Goal: Task Accomplishment & Management: Complete application form

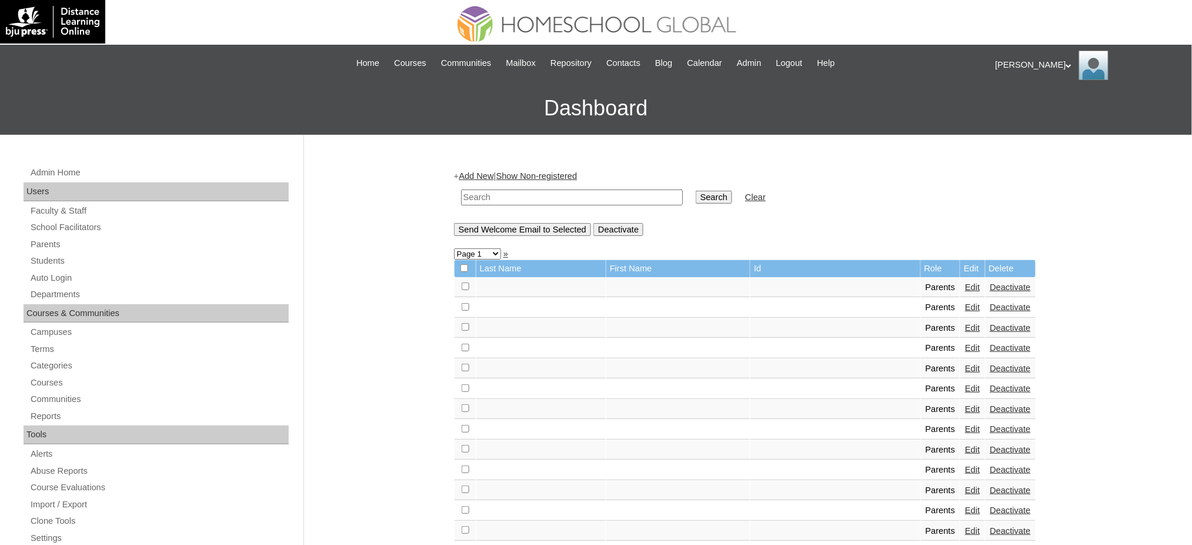
click at [516, 191] on input "text" at bounding box center [572, 197] width 222 height 16
paste input "MHP0148-TECHPH2025"
type input "MHP0148-TECHPH2025"
click at [696, 198] on input "Search" at bounding box center [714, 197] width 36 height 13
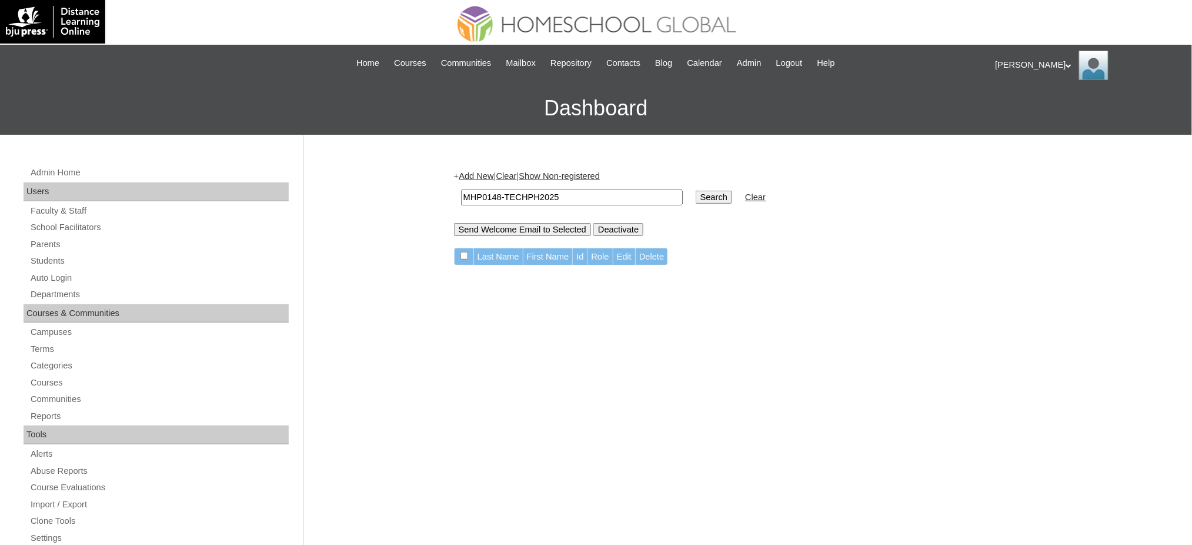
click at [493, 175] on link "Add New" at bounding box center [476, 175] width 35 height 9
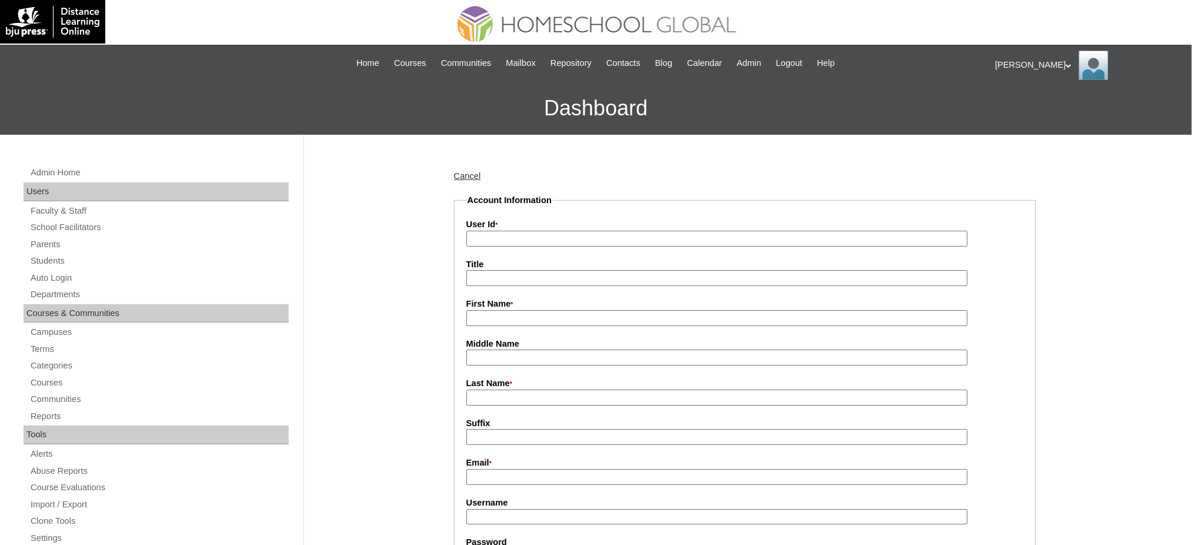
click at [507, 244] on input "User Id *" at bounding box center [717, 239] width 502 height 16
paste input "MHP0148-TECHPH2025"
type input "MHP0148-TECHPH2025"
click at [520, 279] on input "Title" at bounding box center [717, 278] width 502 height 16
type input "Ms."
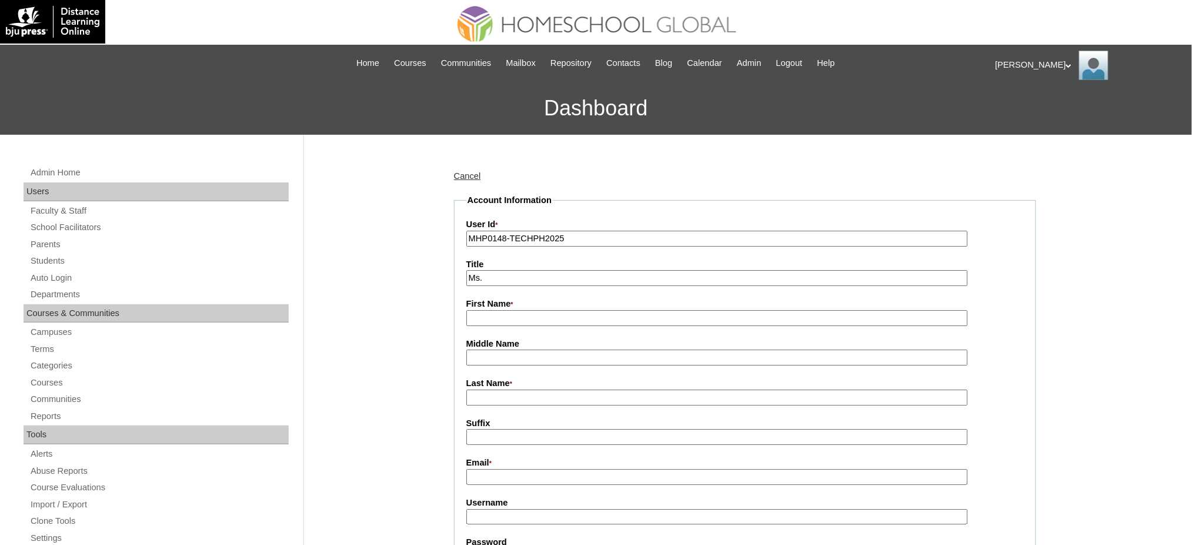
click at [539, 315] on input "First Name *" at bounding box center [717, 318] width 502 height 16
paste input "Ivy"
type input "Ivy"
click at [526, 396] on input "Last Name *" at bounding box center [717, 397] width 502 height 16
paste input "Tidalgo"
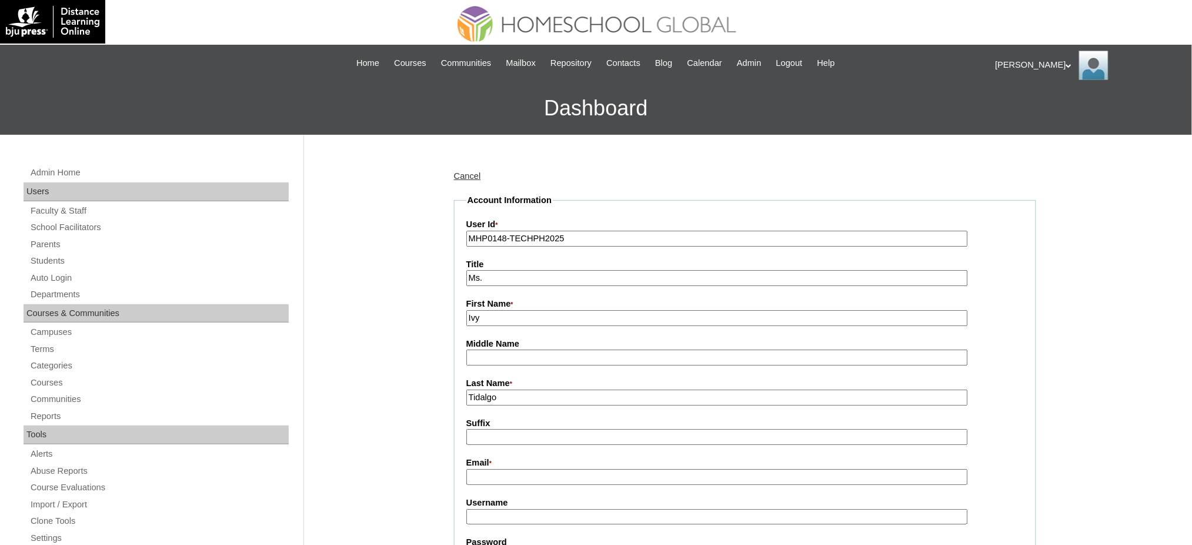
type input "Tidalgo"
click at [503, 469] on input "Email *" at bounding box center [717, 477] width 502 height 16
paste input "ivytl_ot2004@yahoo.com"
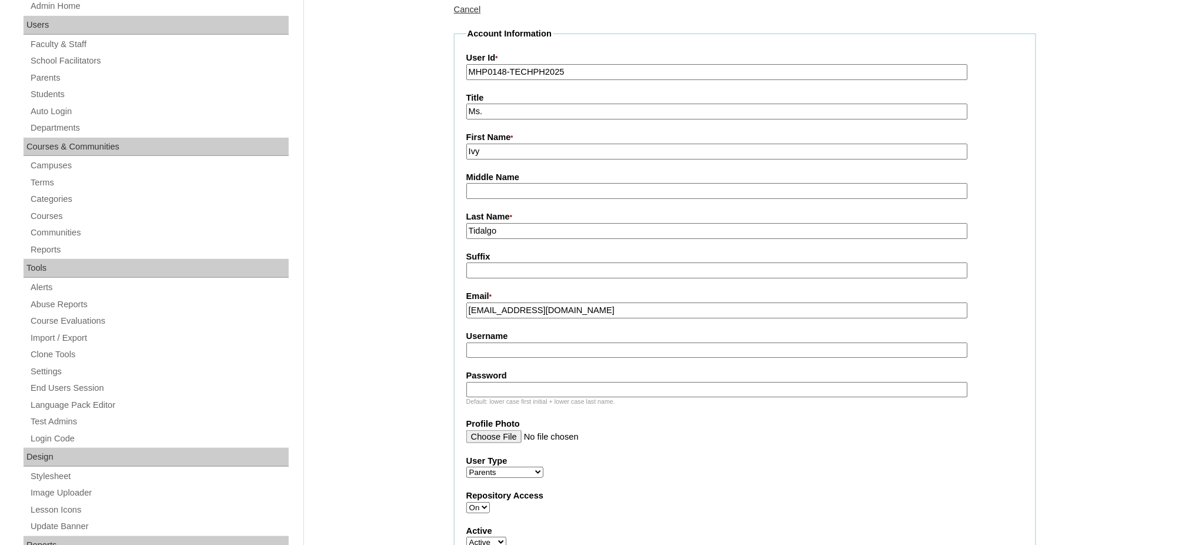
scroll to position [235, 0]
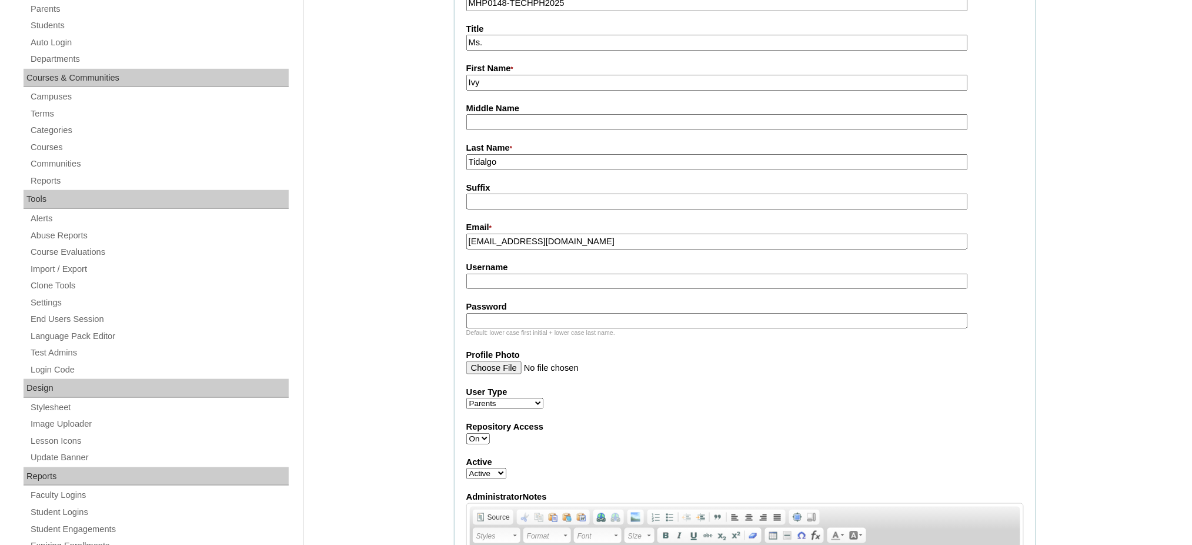
type input "ivytl_ot2004@yahoo.com"
click at [512, 282] on fieldset "Account Information User Id * MHP0148-TECHPH2025 Title Ms. First Name * Ivy Mid…" at bounding box center [745, 333] width 582 height 748
paste input "lagura2025"
type input "lagura2025"
click at [563, 313] on input "Password" at bounding box center [717, 321] width 502 height 16
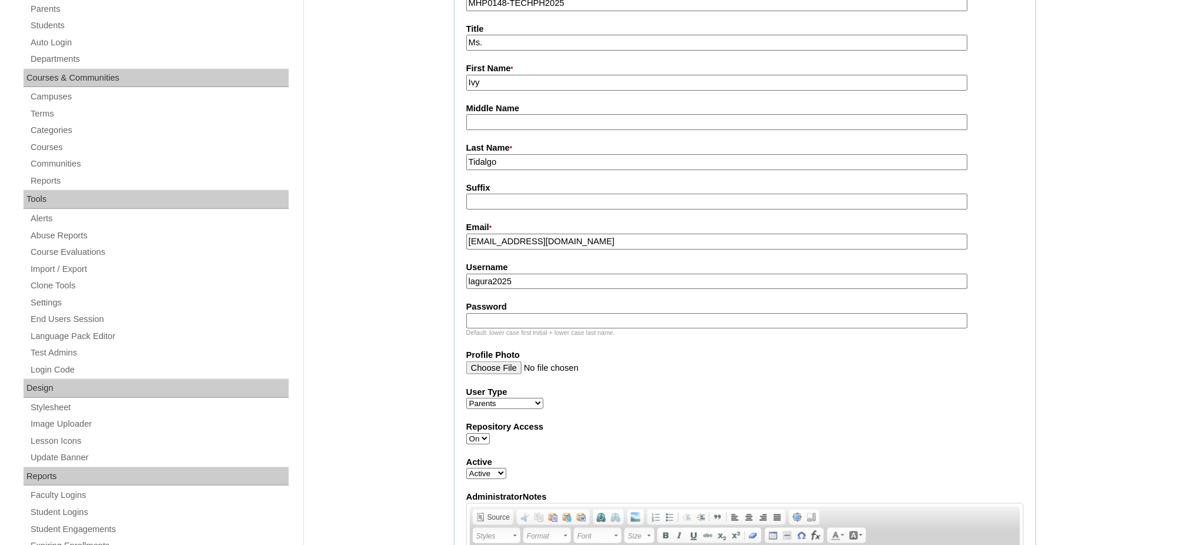
paste input "techALT429"
type input "techALT429"
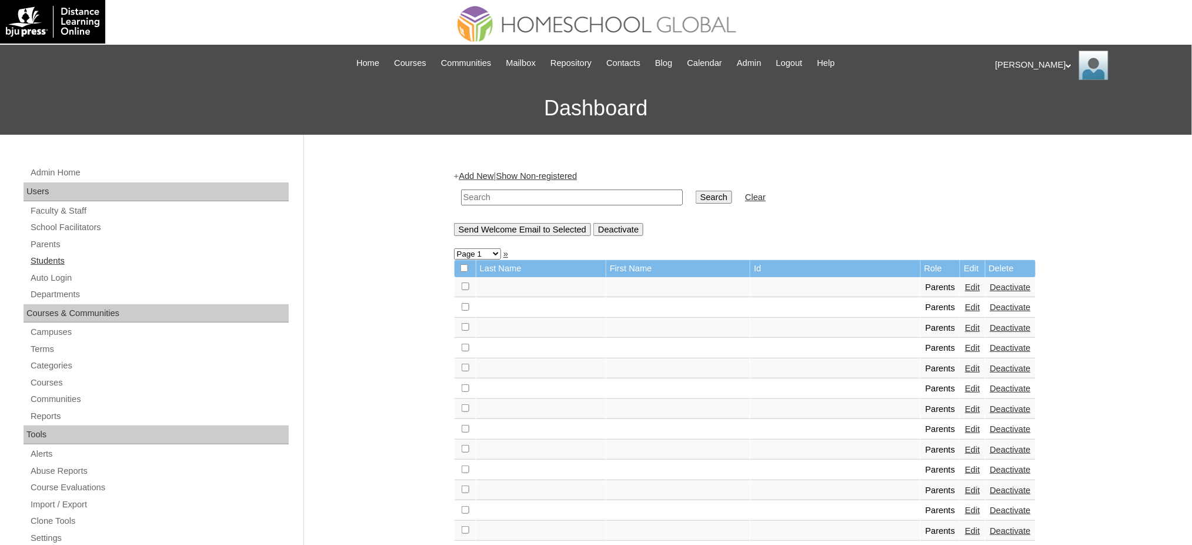
click at [51, 261] on link "Students" at bounding box center [158, 260] width 259 height 15
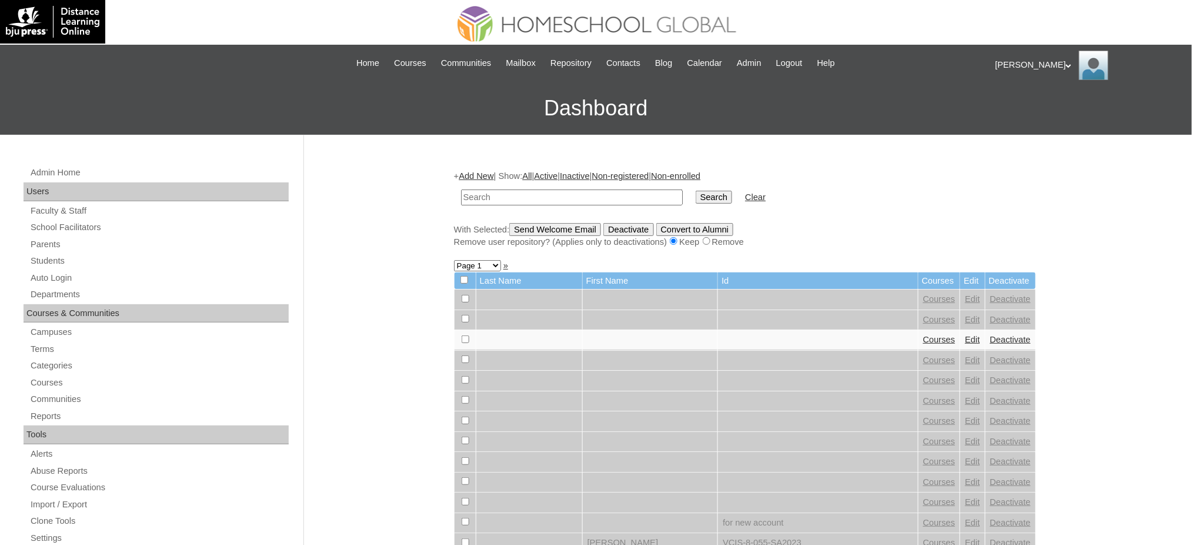
click at [473, 177] on link "Add New" at bounding box center [476, 175] width 35 height 9
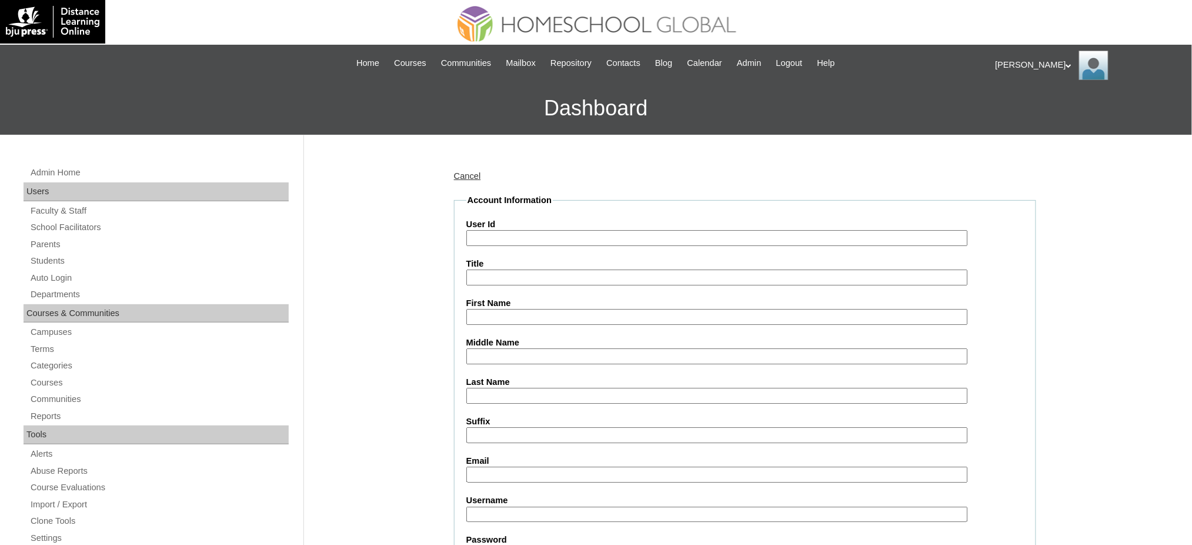
click at [487, 238] on input "User Id" at bounding box center [717, 238] width 502 height 16
paste input "MHS00191-TECHPH2025"
type input "MHS00191-TECHPH2025"
click at [538, 316] on input "First Name" at bounding box center [717, 317] width 502 height 16
paste input "Anaia"
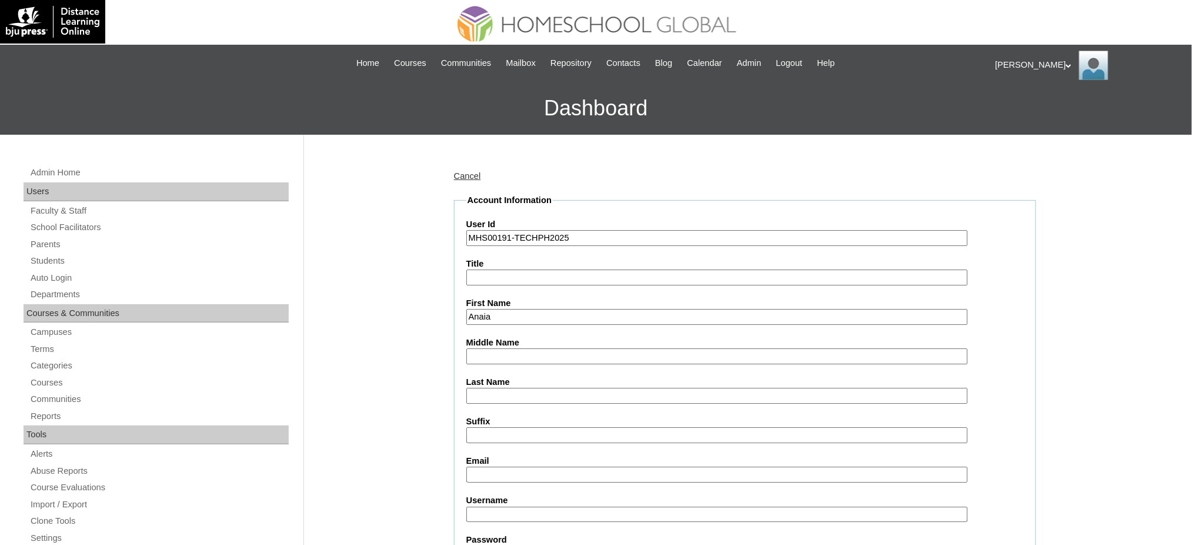
type input "Anaia"
click at [506, 395] on input "Last Name" at bounding box center [717, 396] width 502 height 16
paste input "Lagura"
type input "Lagura"
click at [515, 349] on input "Middle Name" at bounding box center [717, 356] width 502 height 16
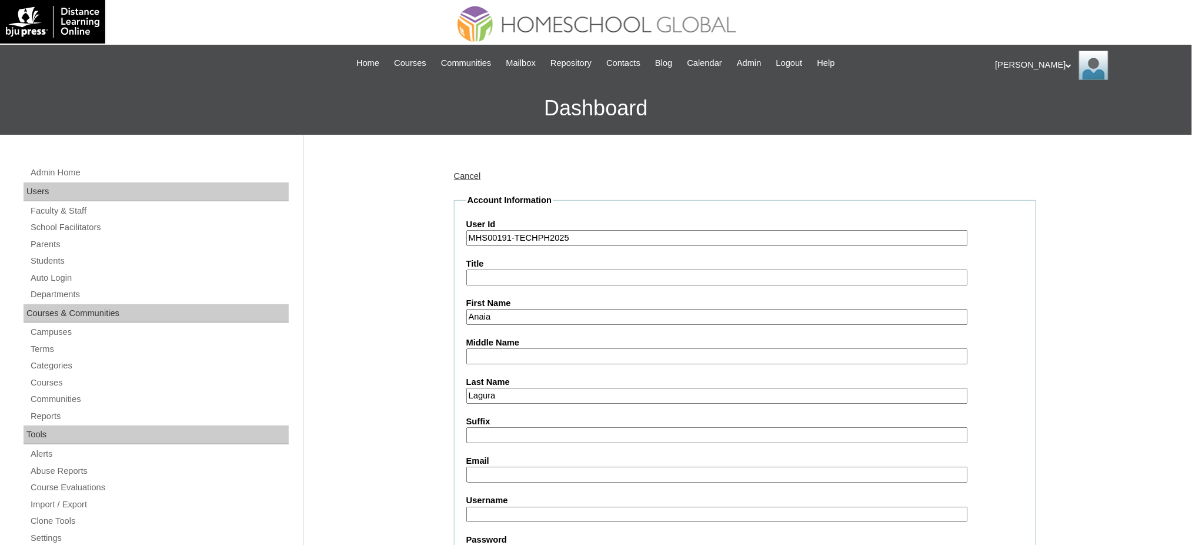
paste input "Tidalgo"
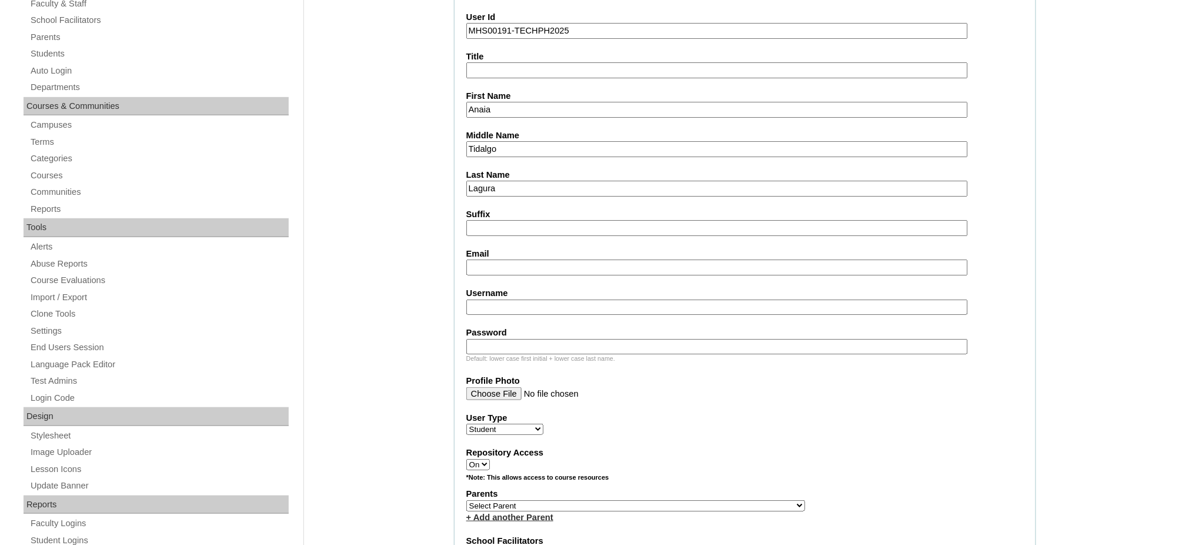
scroll to position [235, 0]
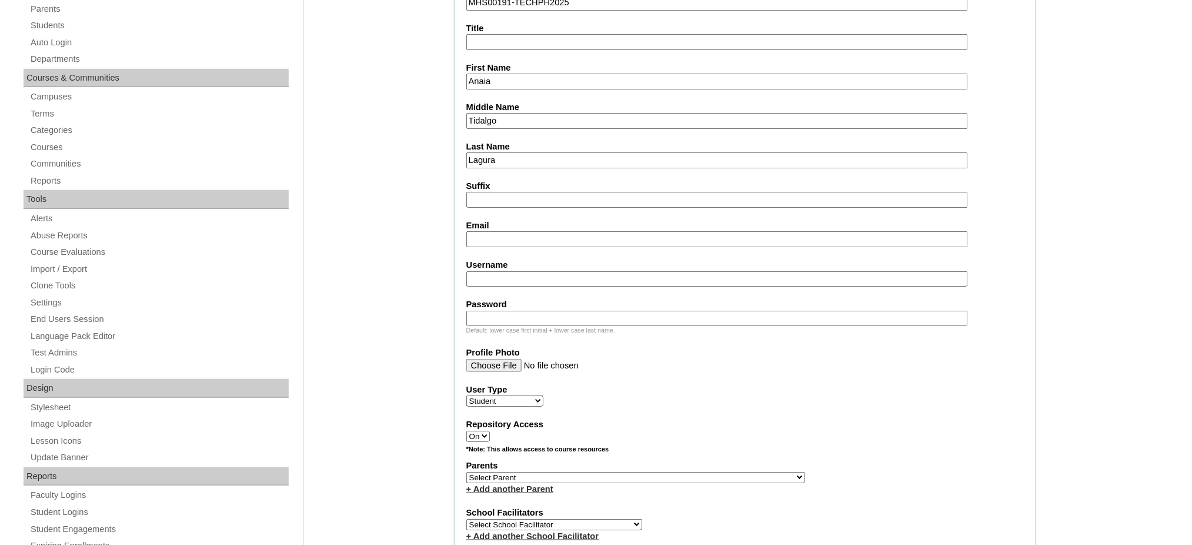
type input "Tidalgo"
click at [490, 232] on input "Email" at bounding box center [717, 239] width 502 height 16
paste input "ivytl_ot2004@yahoo.com"
type input "ivytl_ot2004@yahoo.com"
click at [530, 271] on input "Username" at bounding box center [717, 279] width 502 height 16
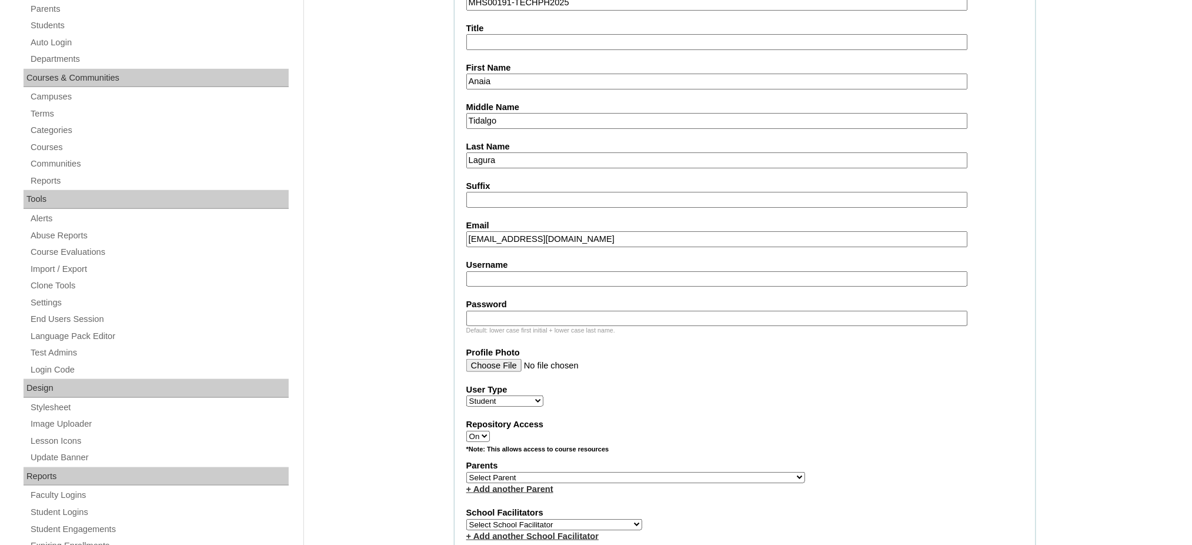
paste input "anaialagura"
type input "anaialagura"
click at [542, 311] on input "Password" at bounding box center [717, 319] width 502 height 16
paste input "250006496"
type input "250006496"
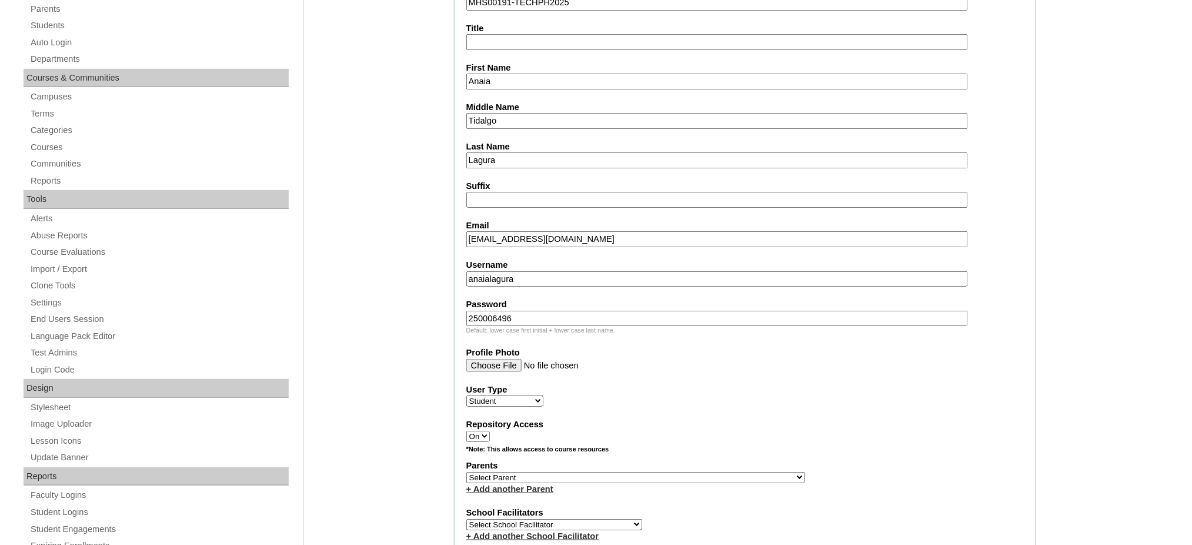
click at [666, 472] on select "Select Parent , , , , , , , , , , , , , , , , , , , , , , , , , , , , , , , , ,…" at bounding box center [635, 477] width 339 height 11
select select "43537"
click at [466, 472] on select "Select Parent , , , , , , , , , , , , , , , , , , , , , , , , , , , , , , , , ,…" at bounding box center [635, 477] width 339 height 11
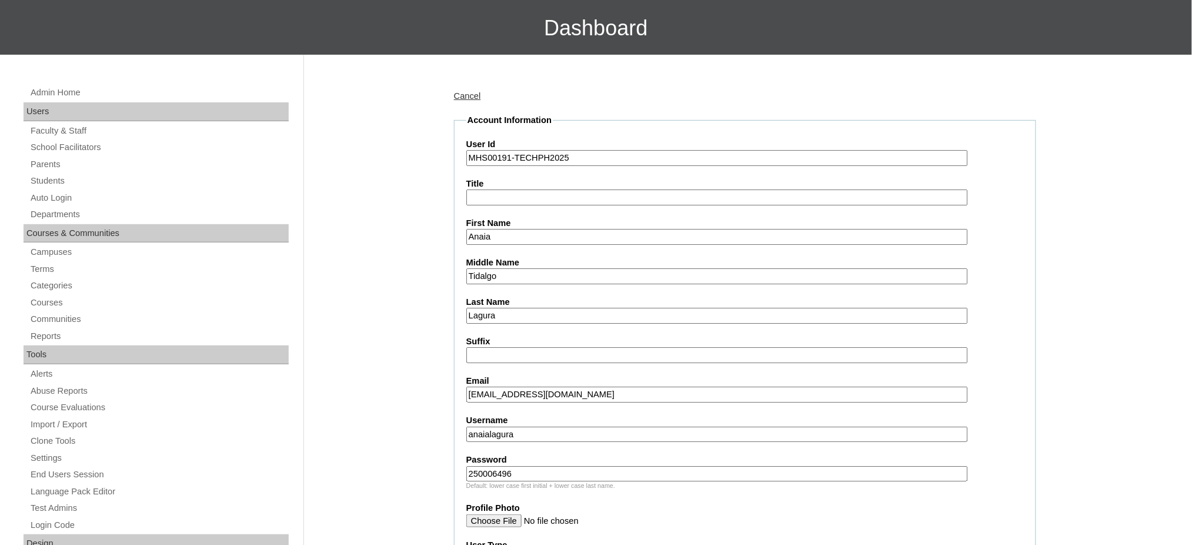
scroll to position [78, 0]
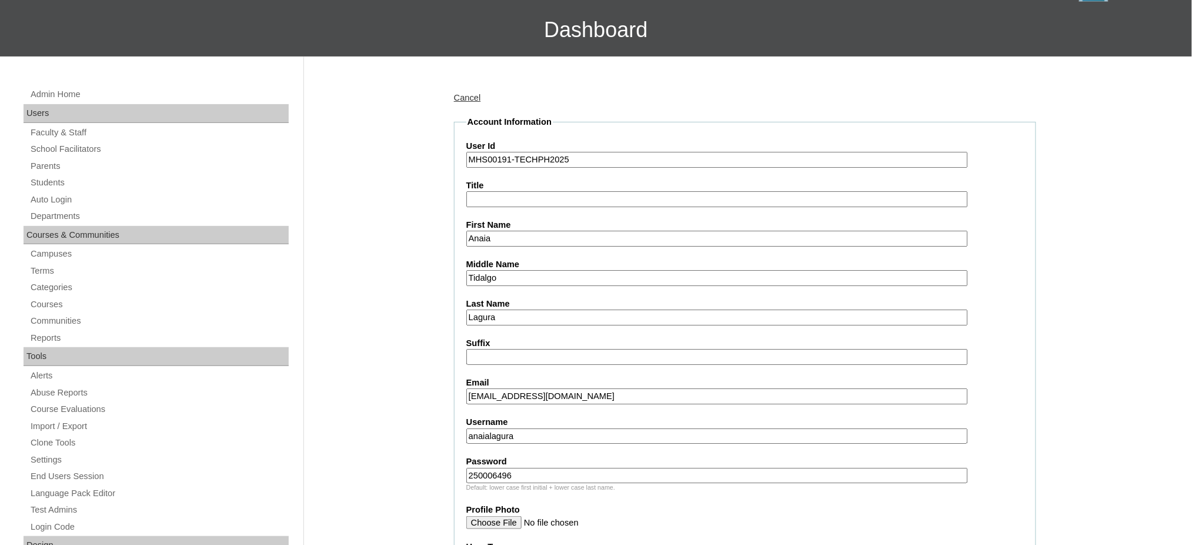
click at [553, 155] on input "MHS00191-TECHPH2025" at bounding box center [717, 160] width 502 height 16
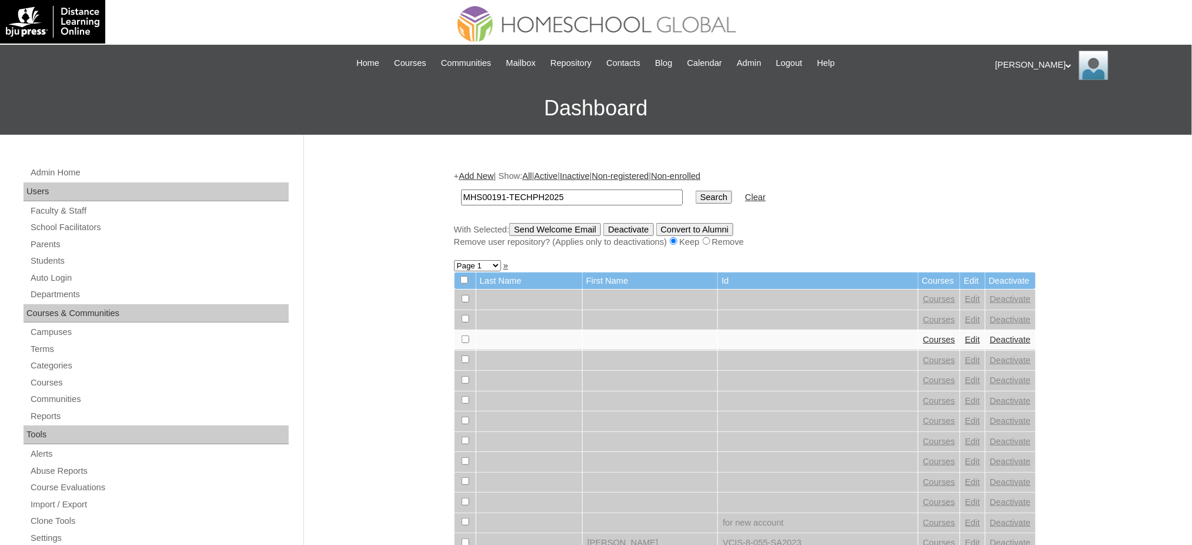
type input "MHS00191-TECHPH2025"
click at [696, 197] on input "Search" at bounding box center [714, 197] width 36 height 13
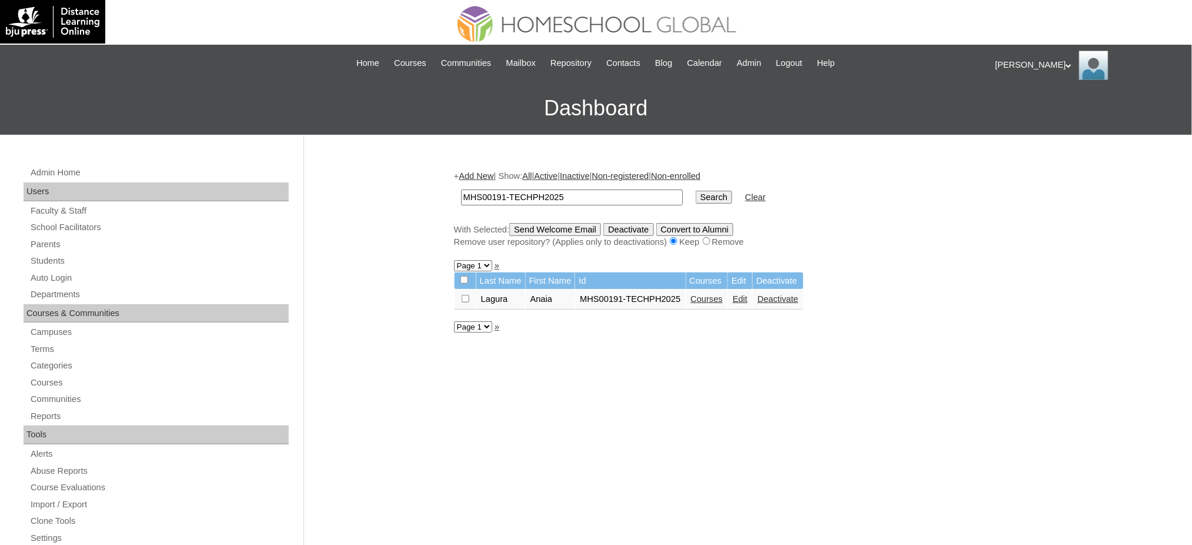
click at [703, 300] on td "Courses" at bounding box center [707, 299] width 42 height 20
click at [708, 296] on link "Courses" at bounding box center [707, 298] width 32 height 9
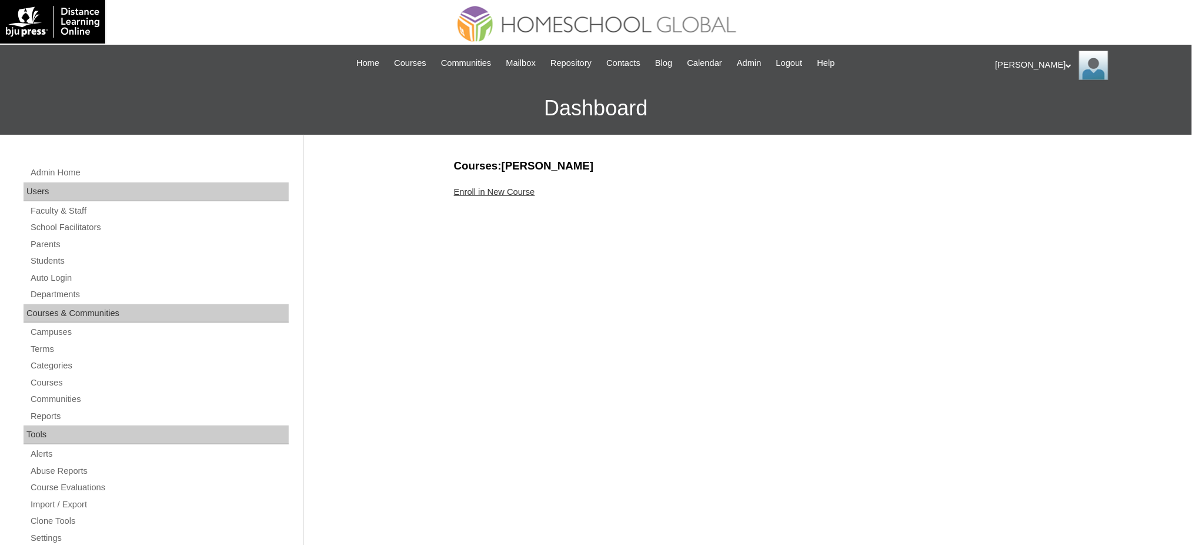
click at [491, 189] on link "Enroll in New Course" at bounding box center [494, 191] width 81 height 9
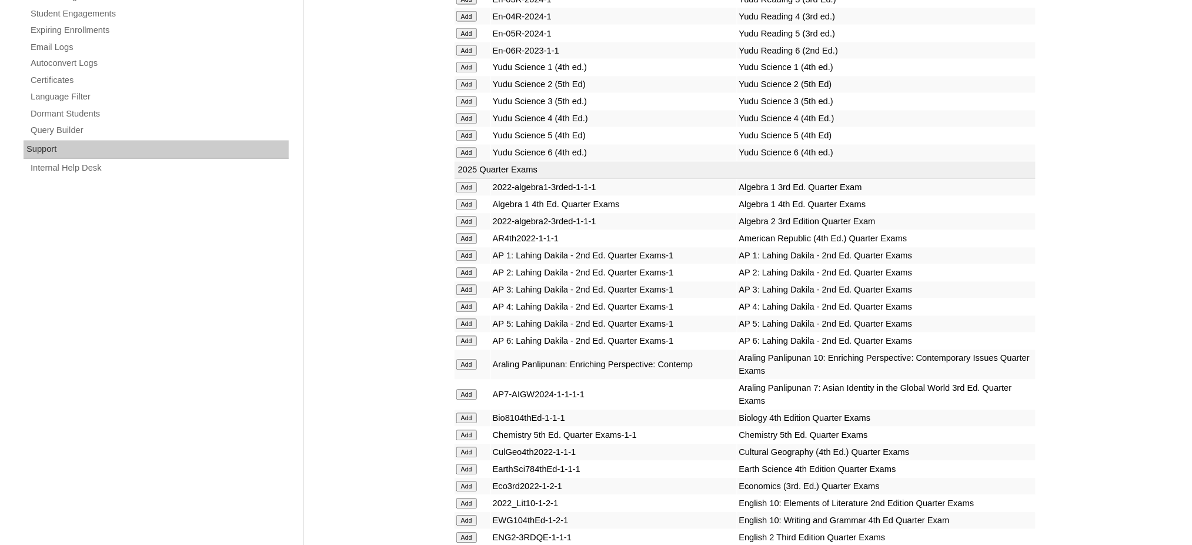
scroll to position [862, 0]
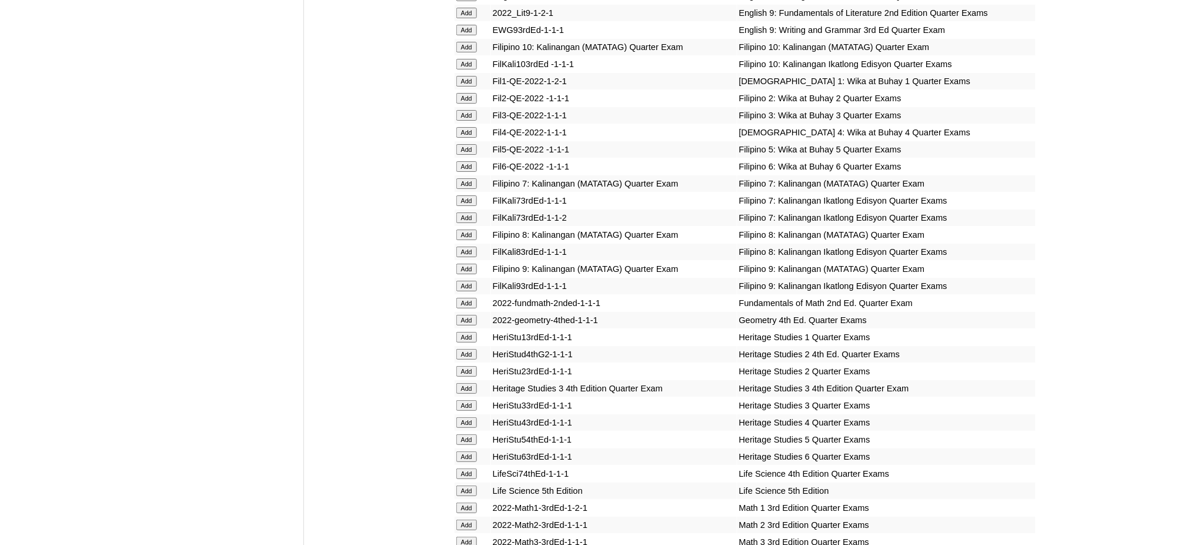
scroll to position [1490, 0]
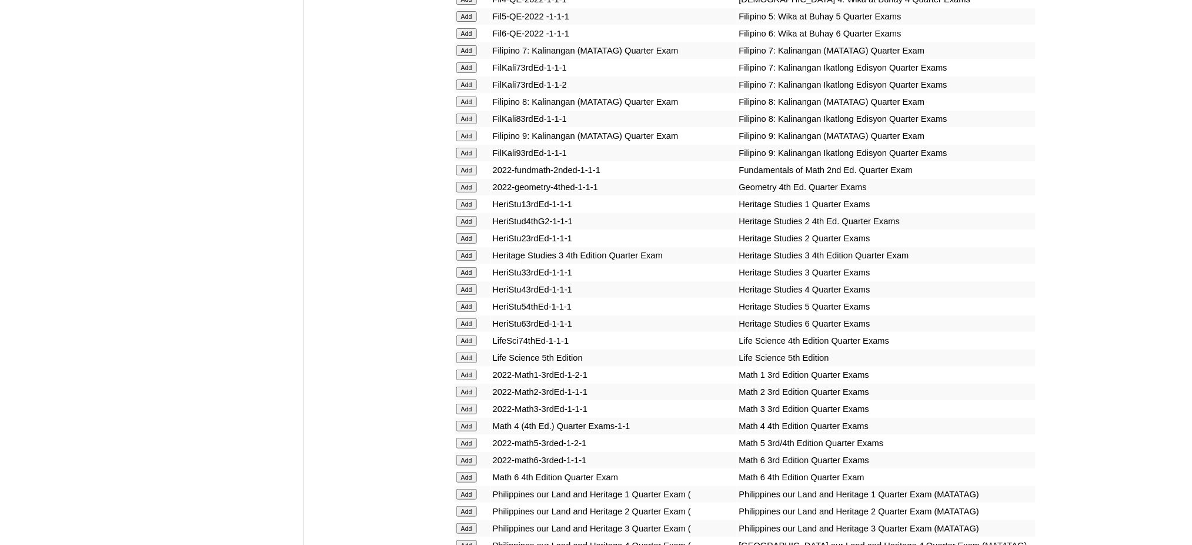
scroll to position [1725, 0]
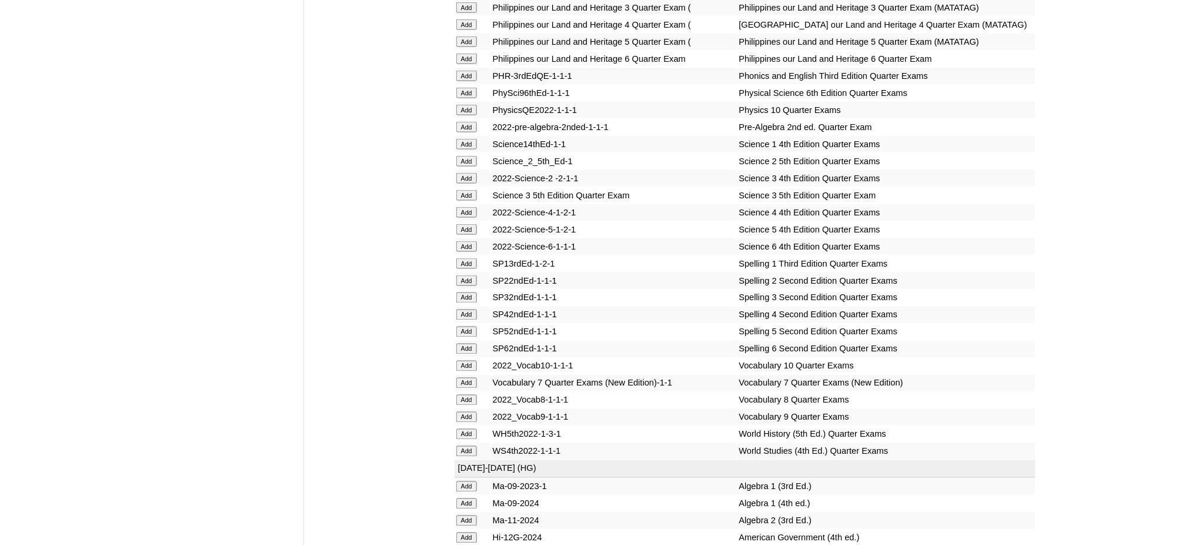
scroll to position [2196, 0]
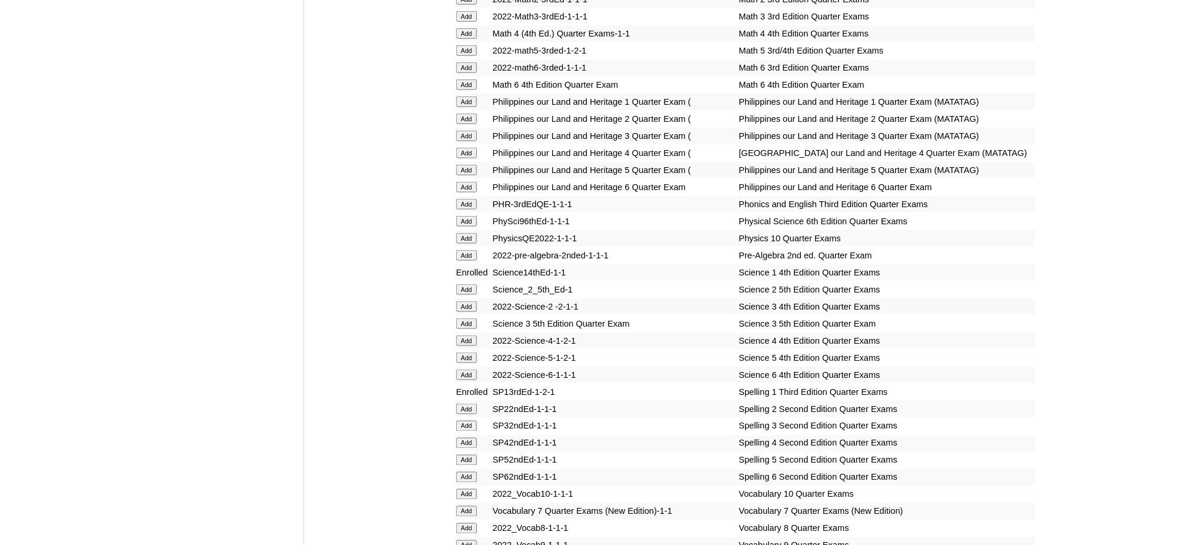
scroll to position [2038, 0]
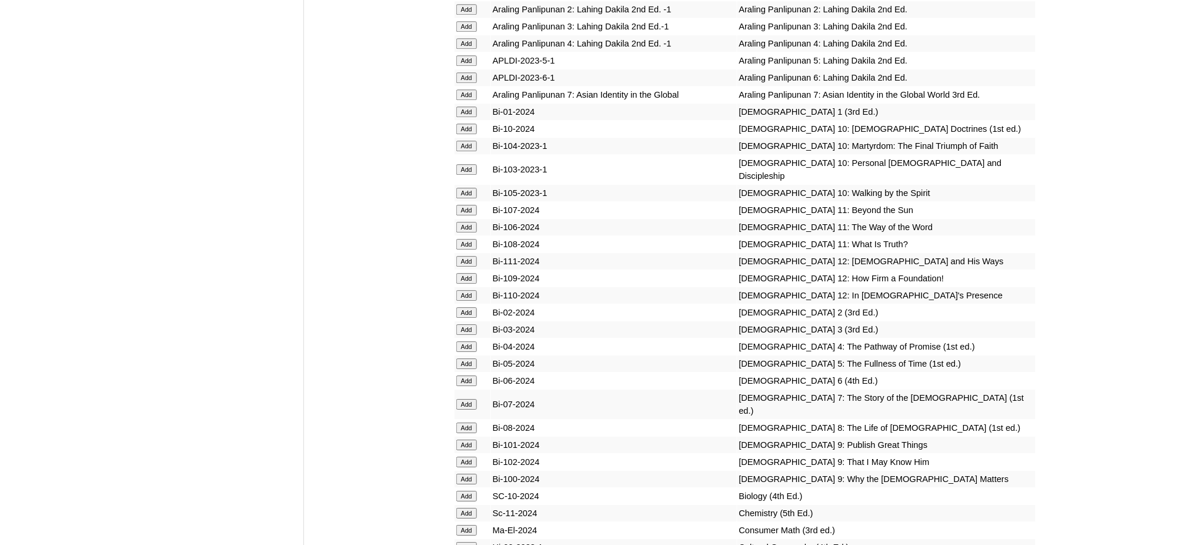
scroll to position [2744, 0]
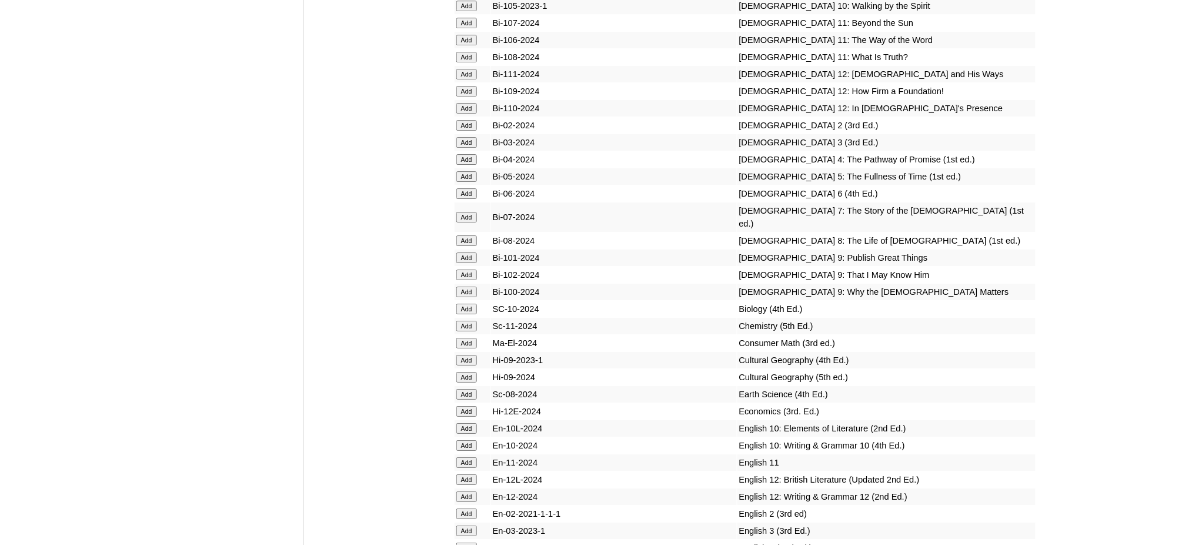
scroll to position [3215, 0]
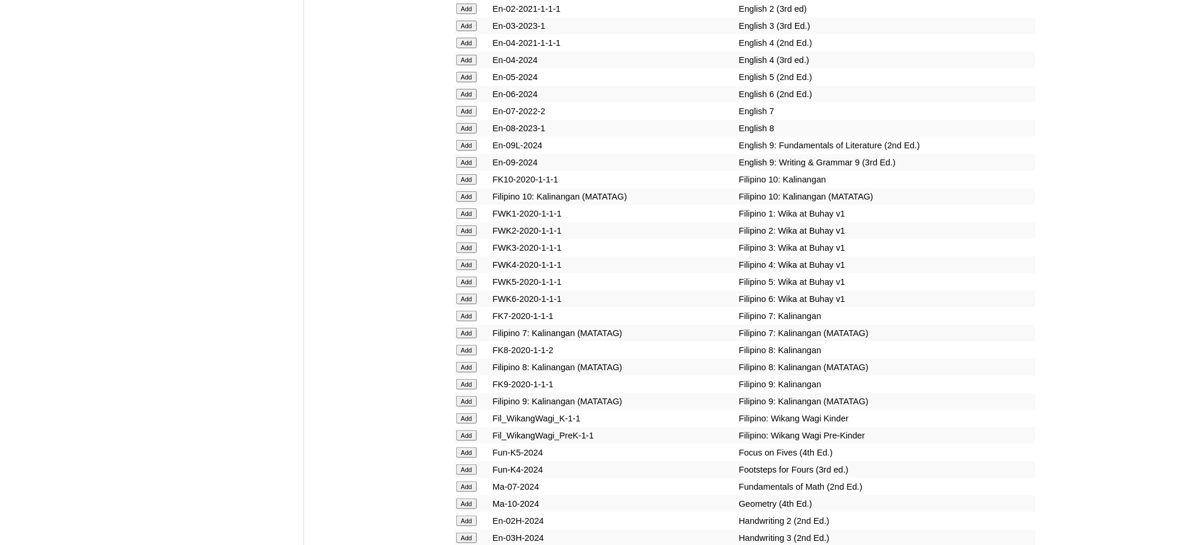
scroll to position [3450, 0]
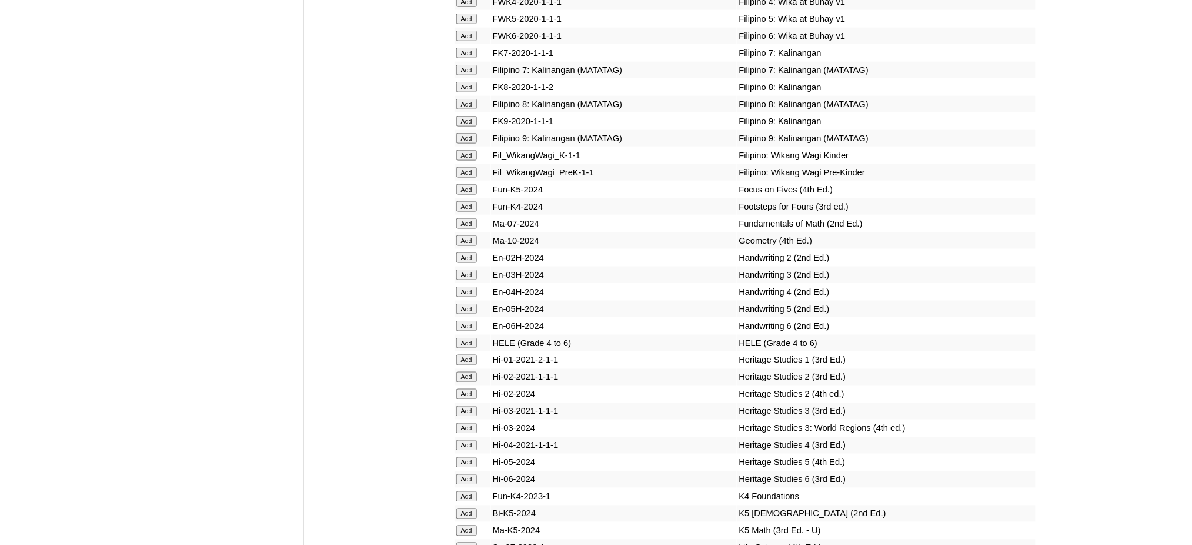
scroll to position [3764, 0]
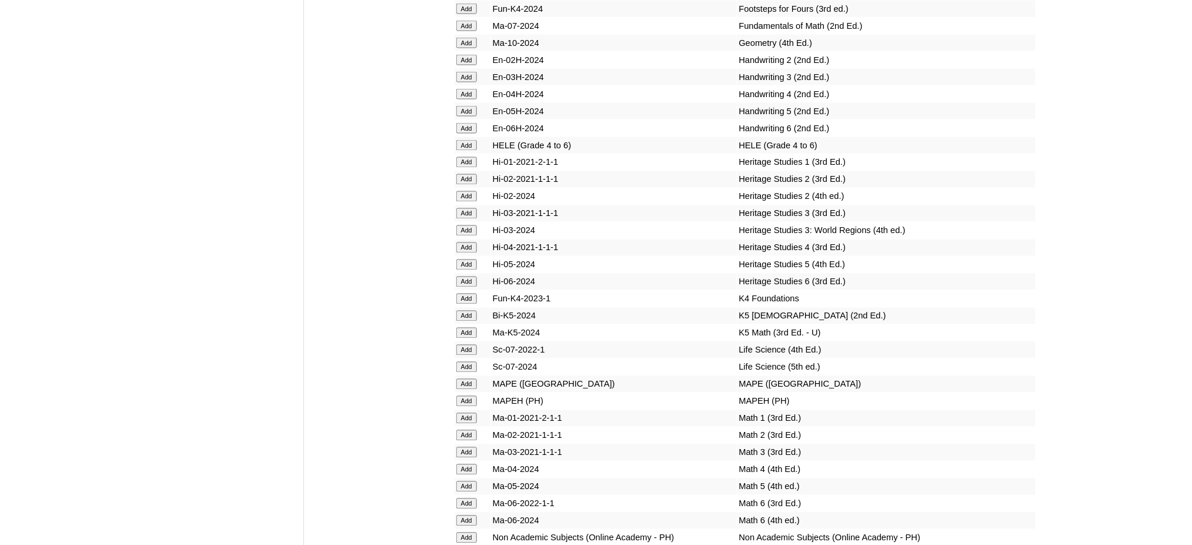
scroll to position [4078, 0]
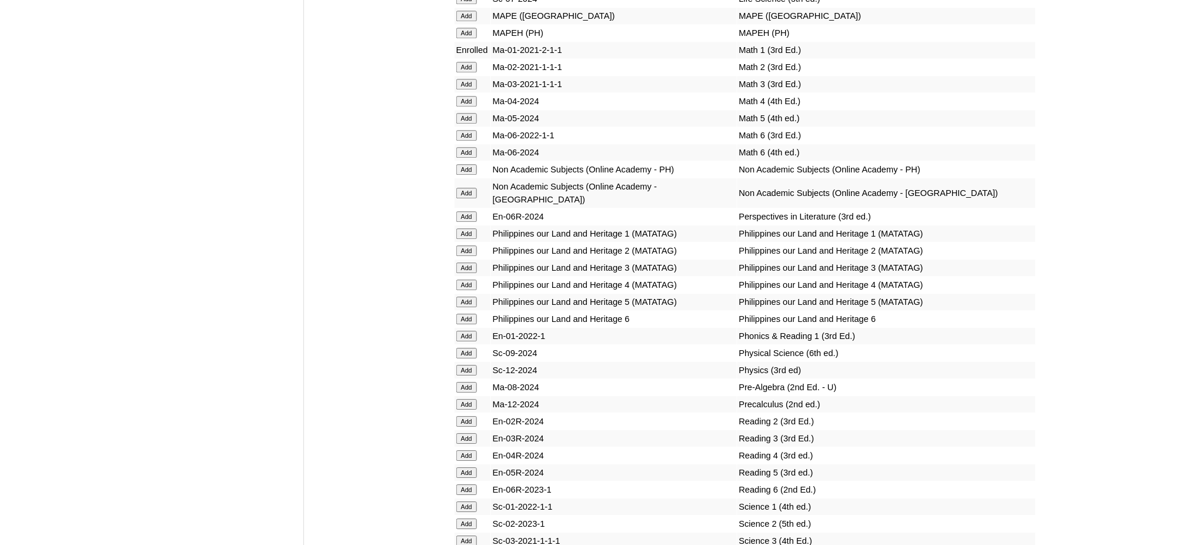
scroll to position [4313, 0]
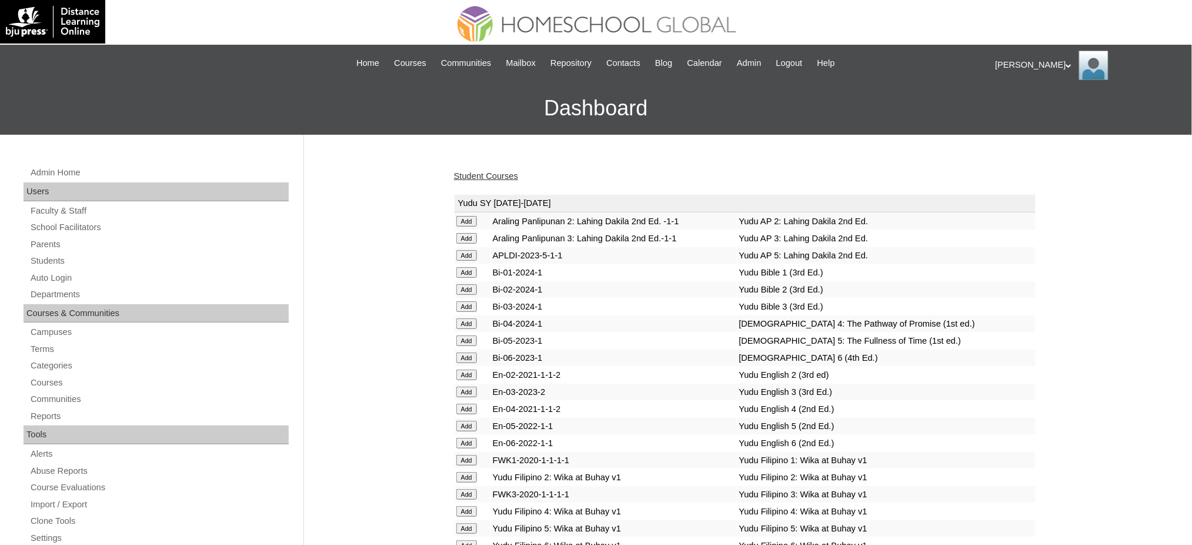
click at [490, 171] on link "Student Courses" at bounding box center [486, 175] width 64 height 9
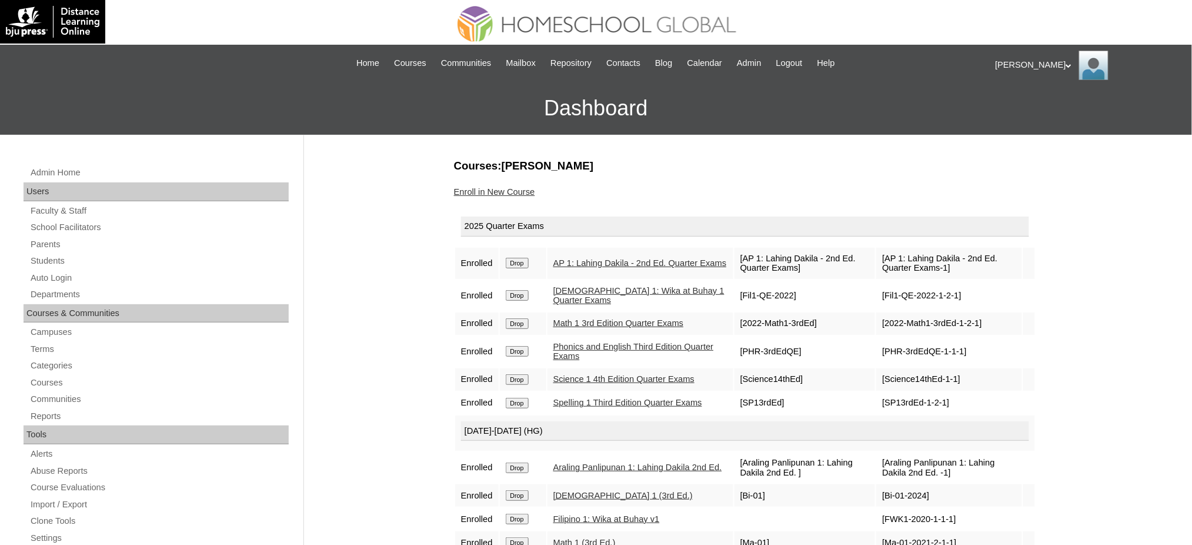
click at [528, 259] on input "Drop" at bounding box center [517, 263] width 23 height 11
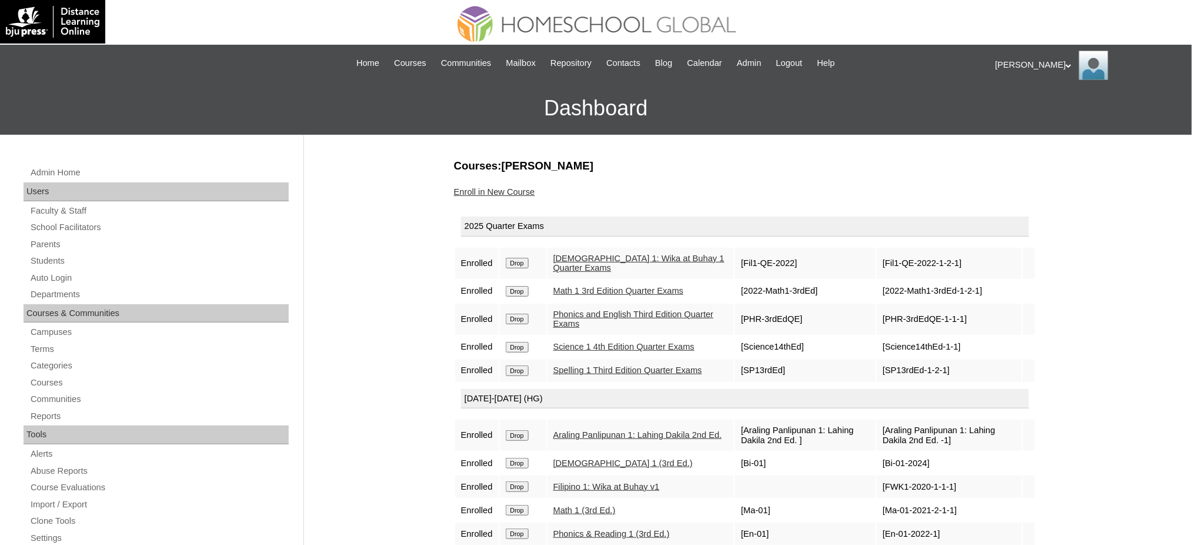
click at [521, 268] on input "Drop" at bounding box center [517, 263] width 23 height 11
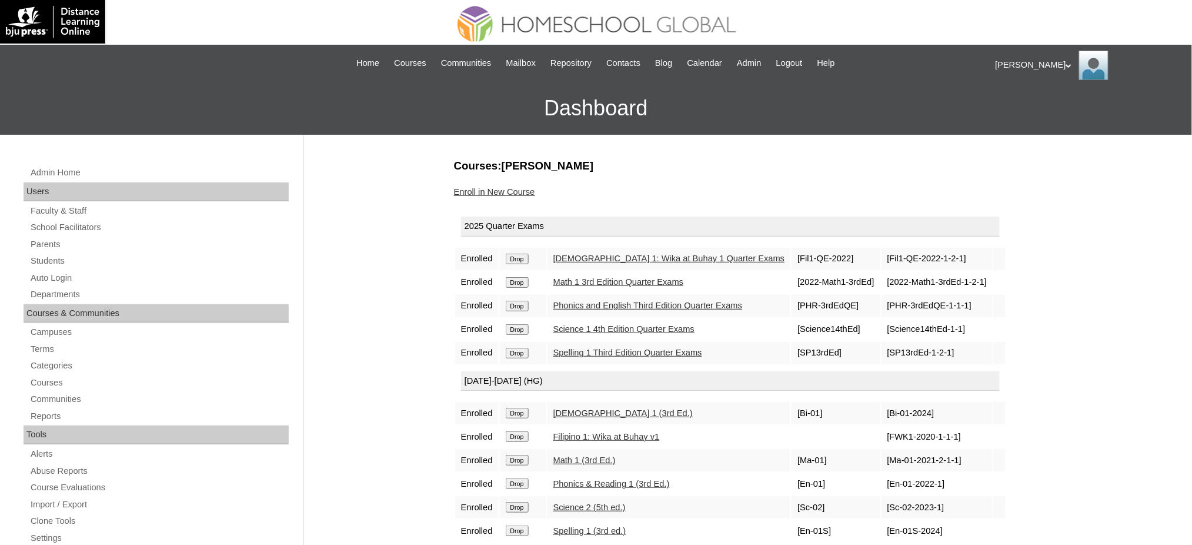
click at [512, 187] on link "Enroll in New Course" at bounding box center [494, 191] width 81 height 9
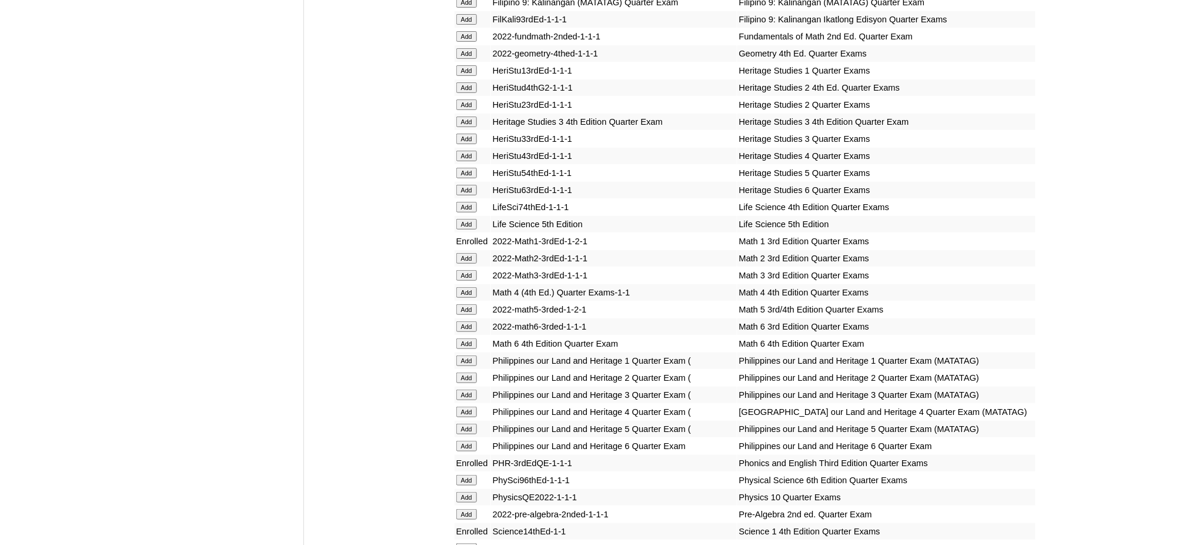
scroll to position [1882, 0]
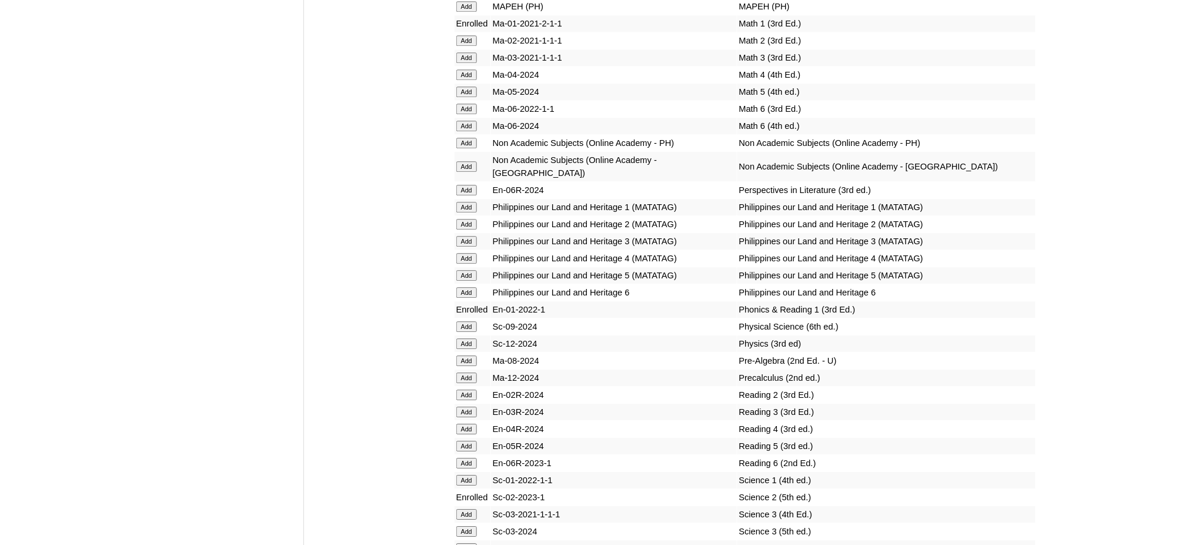
scroll to position [4313, 0]
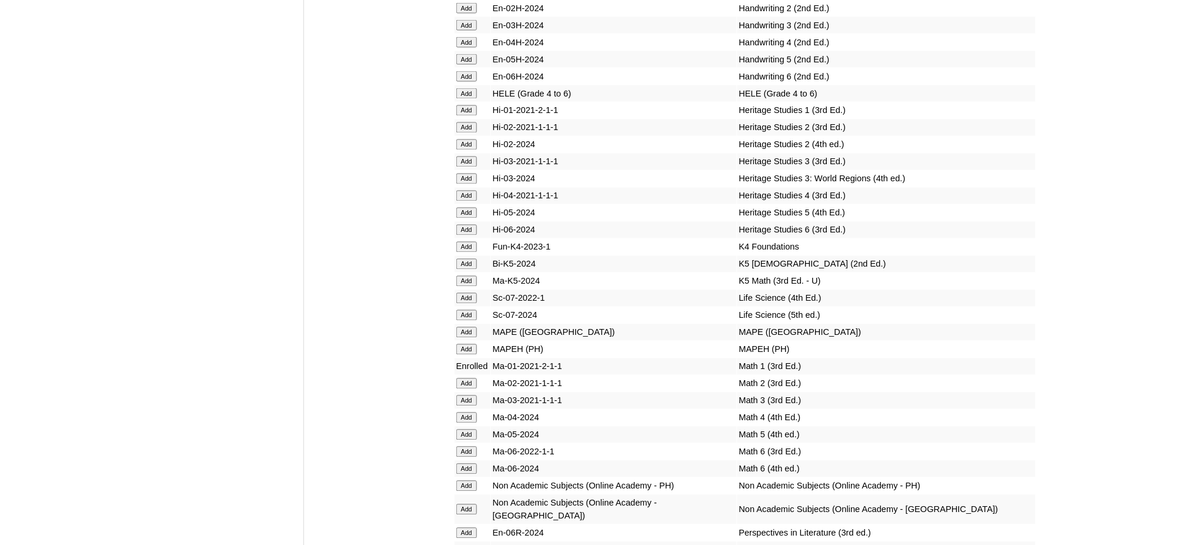
scroll to position [3999, 0]
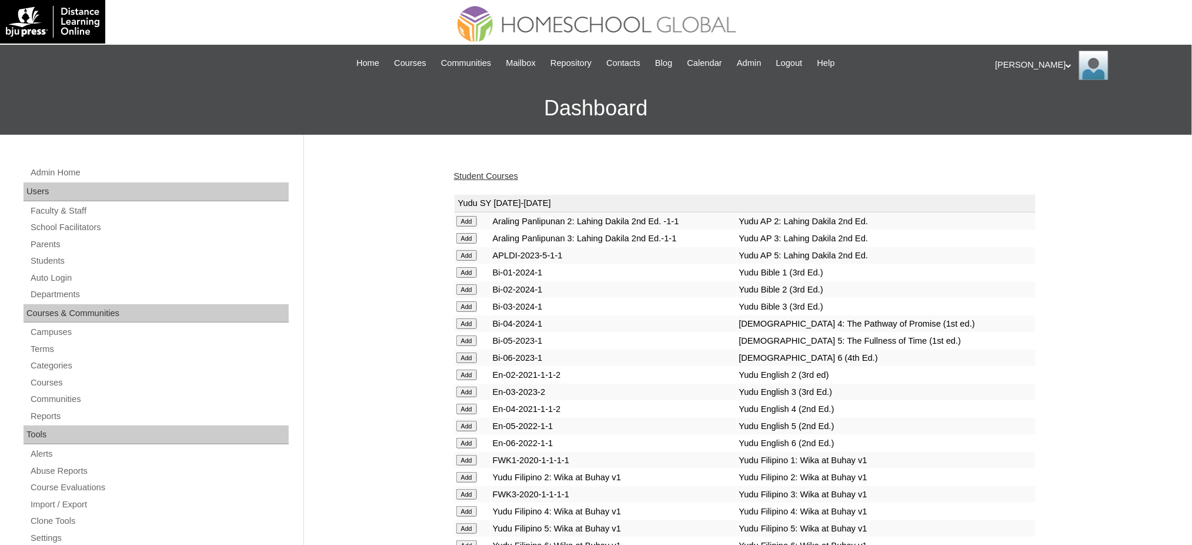
click at [481, 175] on link "Student Courses" at bounding box center [486, 175] width 64 height 9
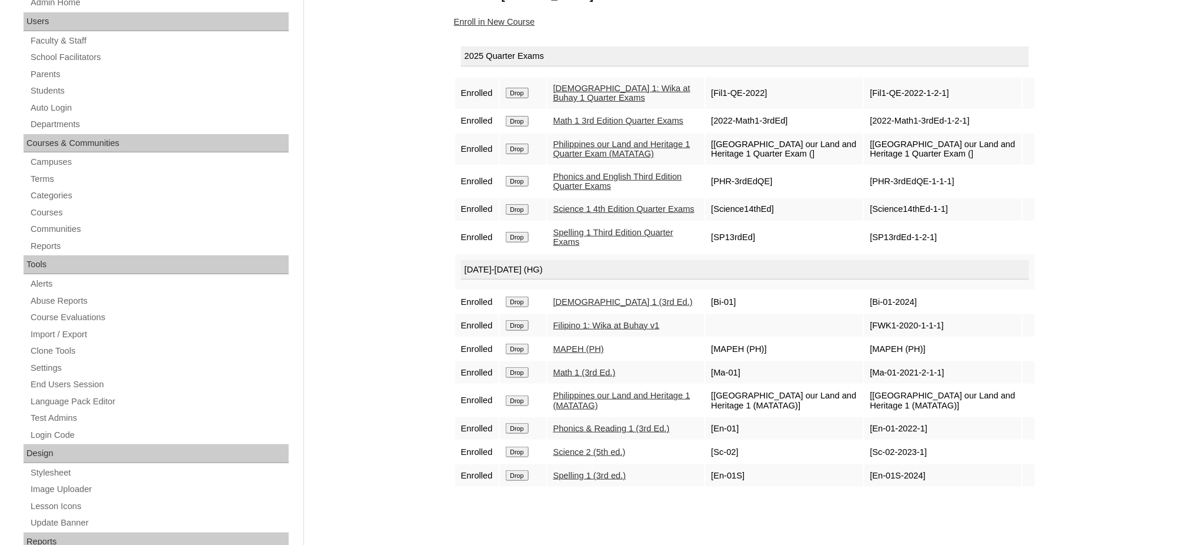
scroll to position [156, 0]
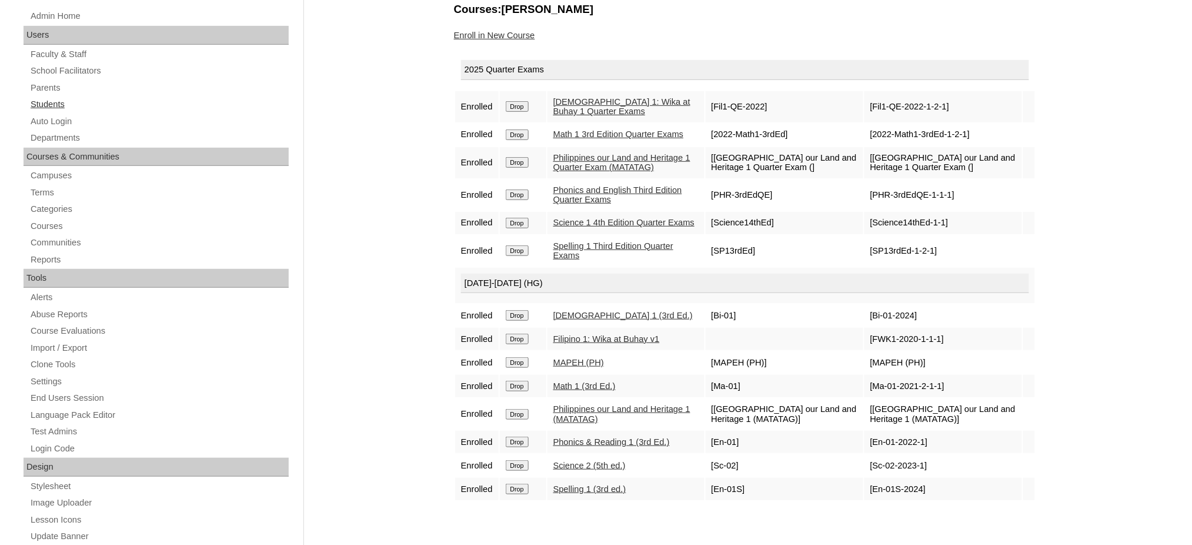
drag, startPoint x: 46, startPoint y: 108, endPoint x: 59, endPoint y: 110, distance: 13.7
click at [46, 108] on link "Students" at bounding box center [158, 104] width 259 height 15
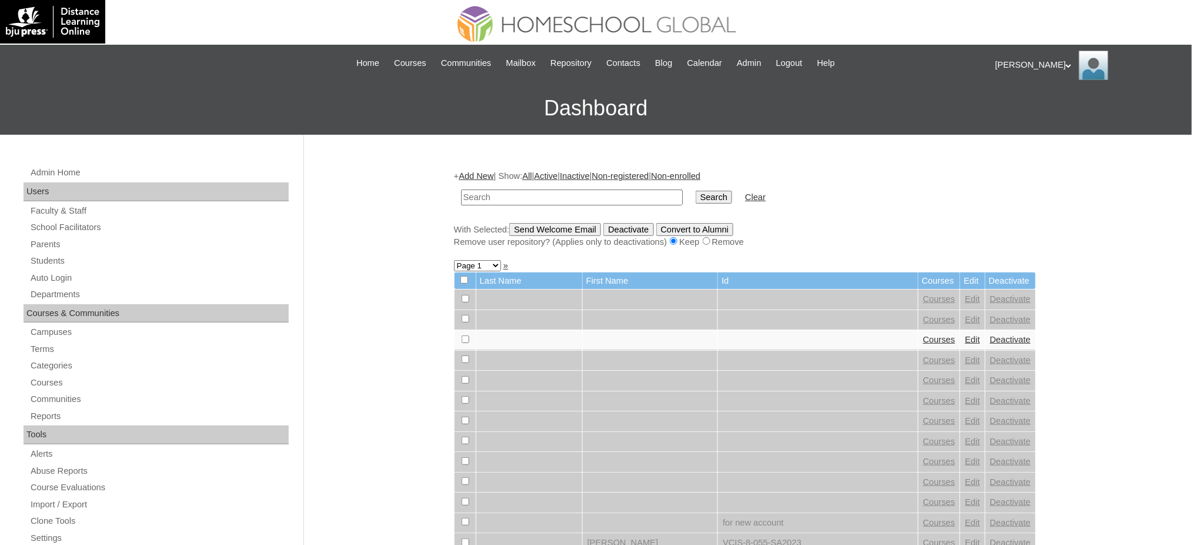
paste input "Anaia"
type input "Anaia"
click at [696, 195] on input "Search" at bounding box center [714, 197] width 36 height 13
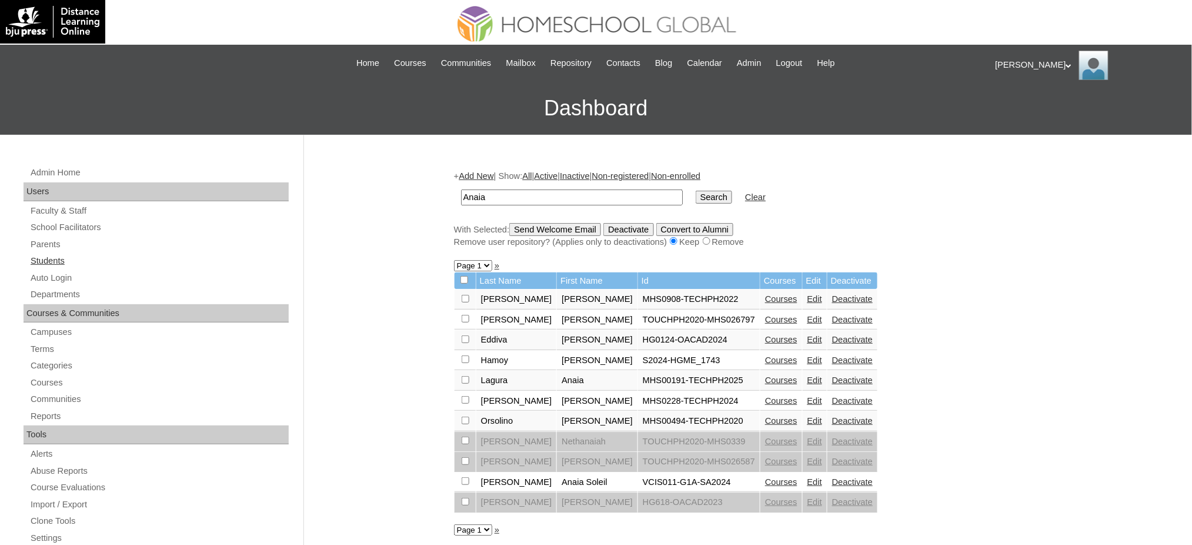
click at [48, 265] on link "Students" at bounding box center [158, 260] width 259 height 15
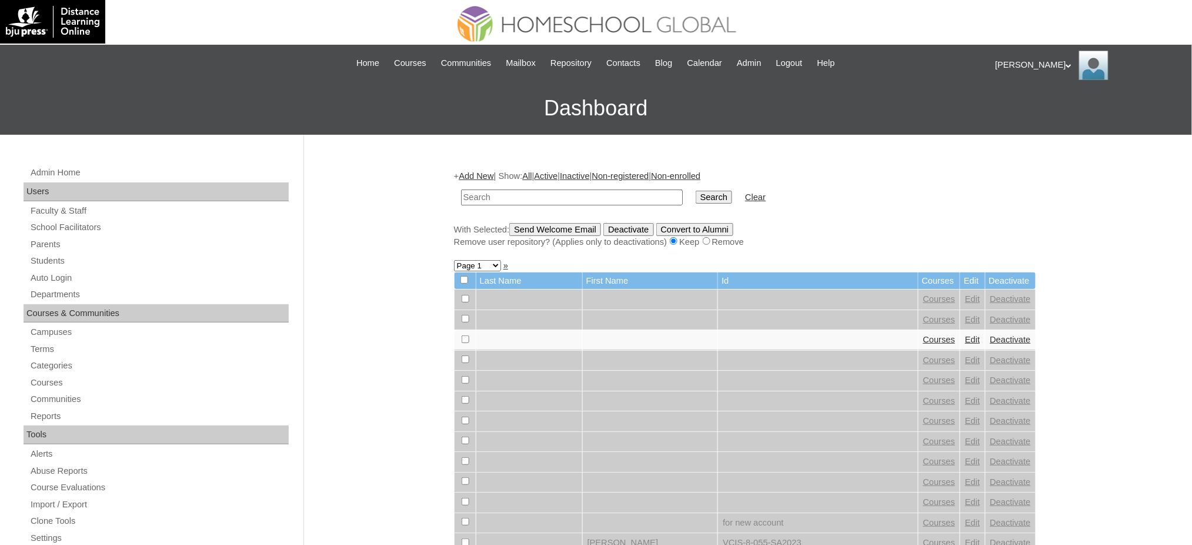
drag, startPoint x: 0, startPoint y: 0, endPoint x: 555, endPoint y: 192, distance: 587.4
click at [555, 192] on input "text" at bounding box center [572, 197] width 222 height 16
type input "Anaia"
click at [739, 188] on td "Clear" at bounding box center [755, 197] width 32 height 28
click at [696, 195] on input "Search" at bounding box center [714, 197] width 36 height 13
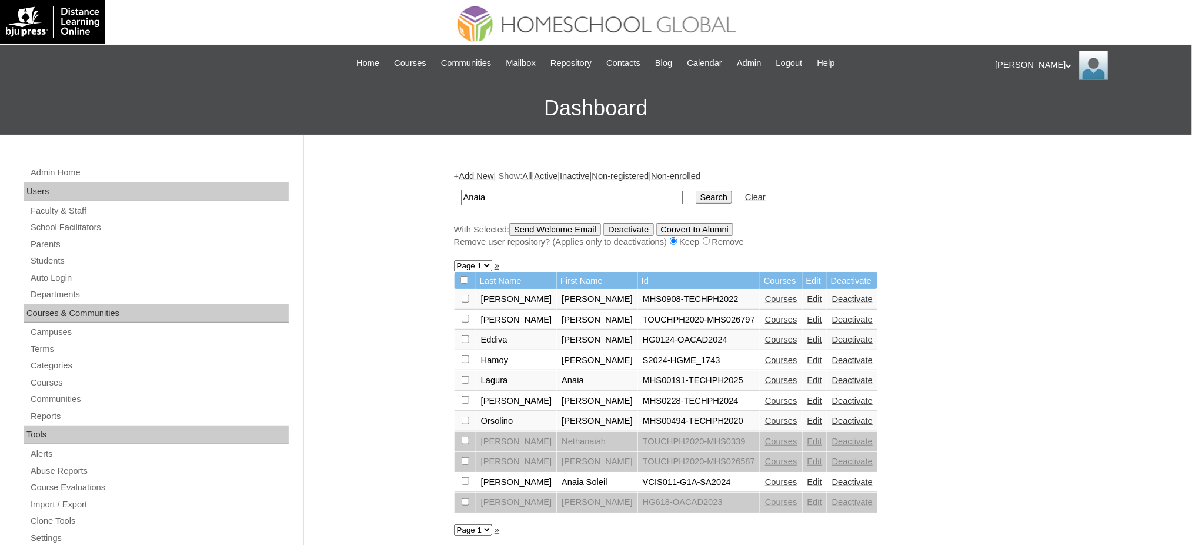
click at [766, 375] on link "Courses" at bounding box center [781, 379] width 32 height 9
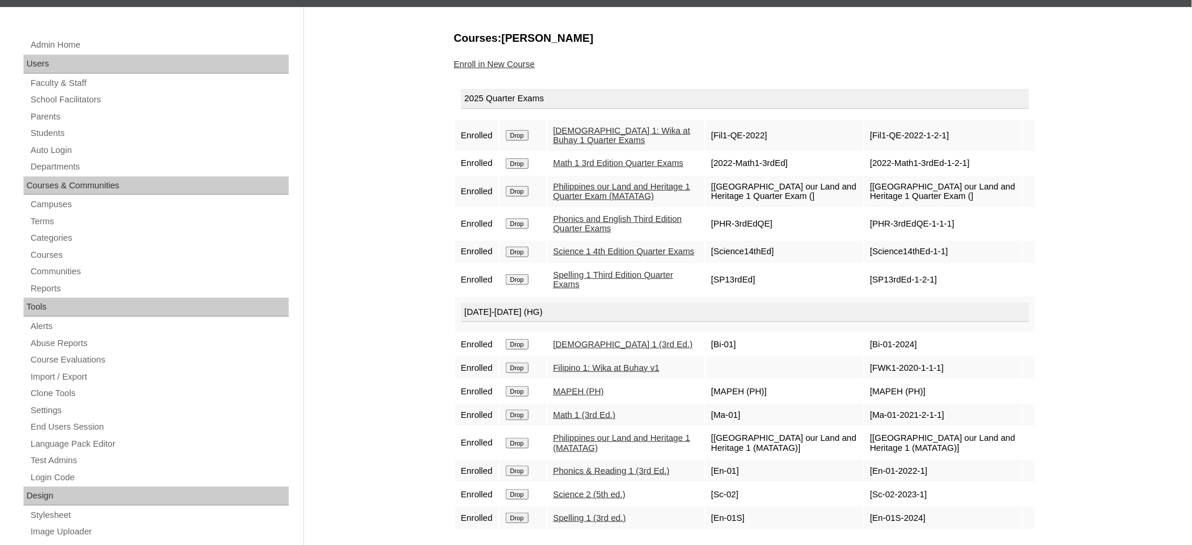
scroll to position [235, 0]
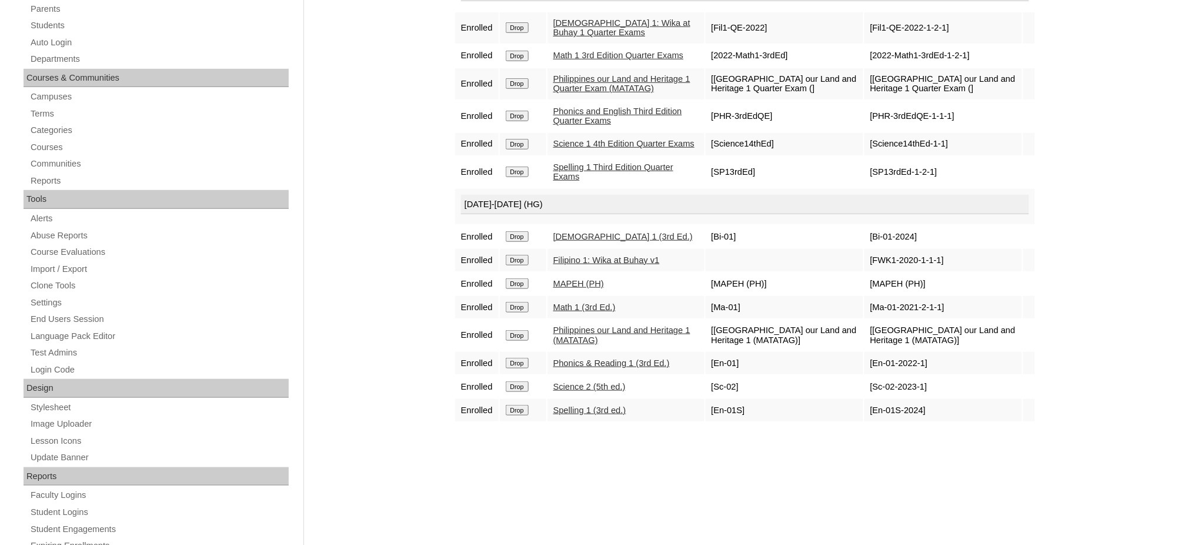
click at [519, 33] on input "Drop" at bounding box center [517, 27] width 23 height 11
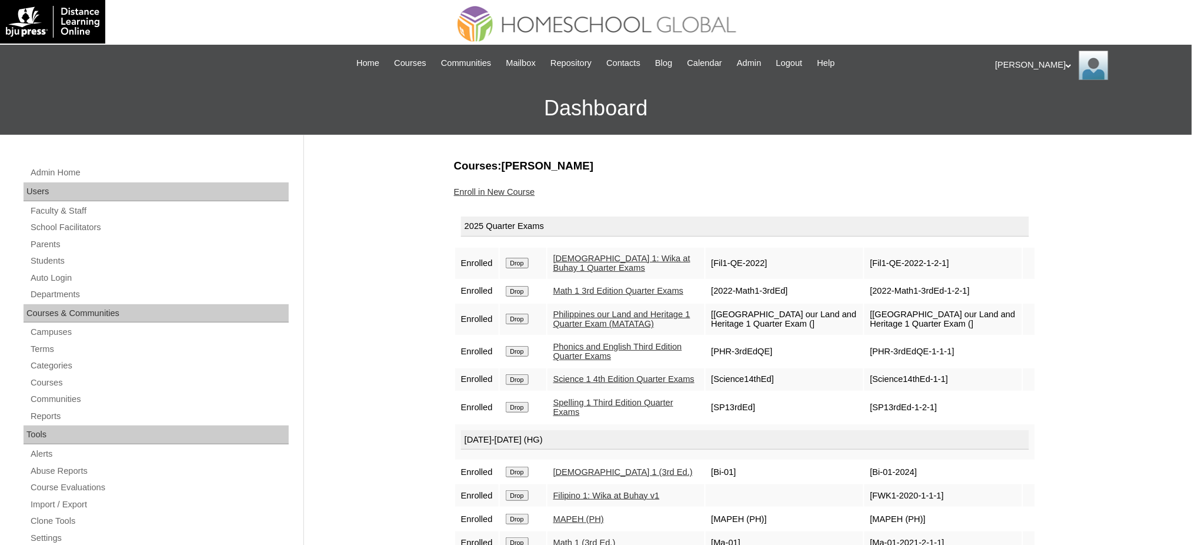
click at [491, 193] on link "Enroll in New Course" at bounding box center [494, 191] width 81 height 9
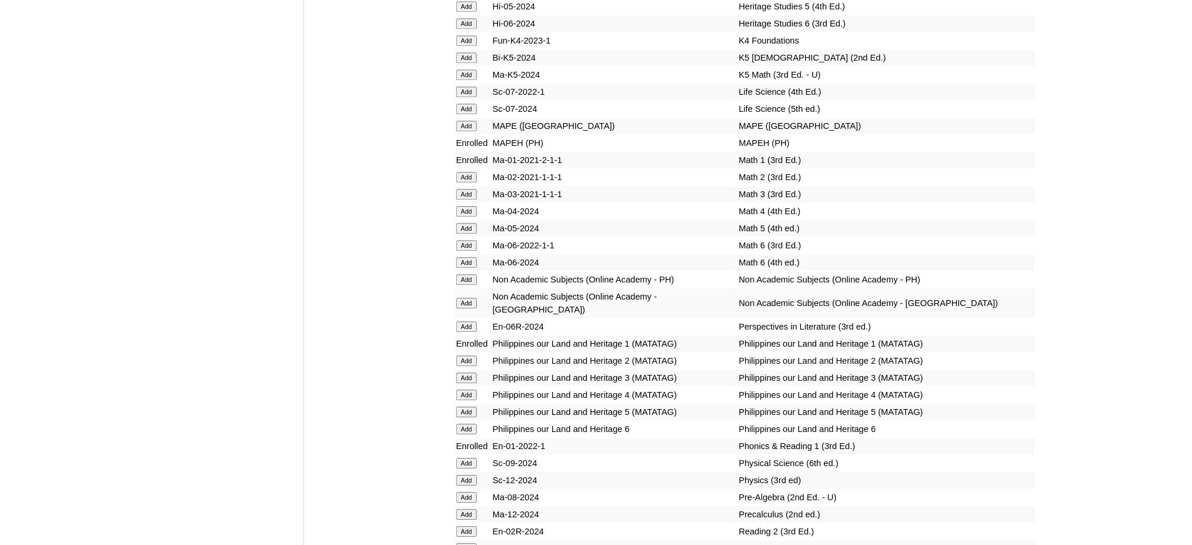
scroll to position [4313, 0]
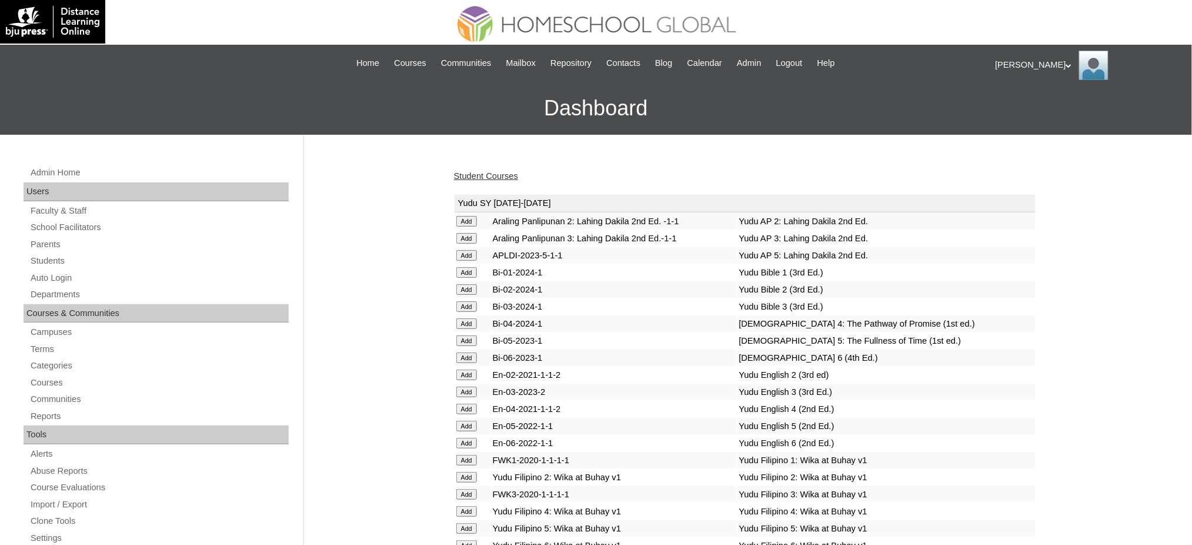
click at [472, 172] on link "Student Courses" at bounding box center [486, 175] width 64 height 9
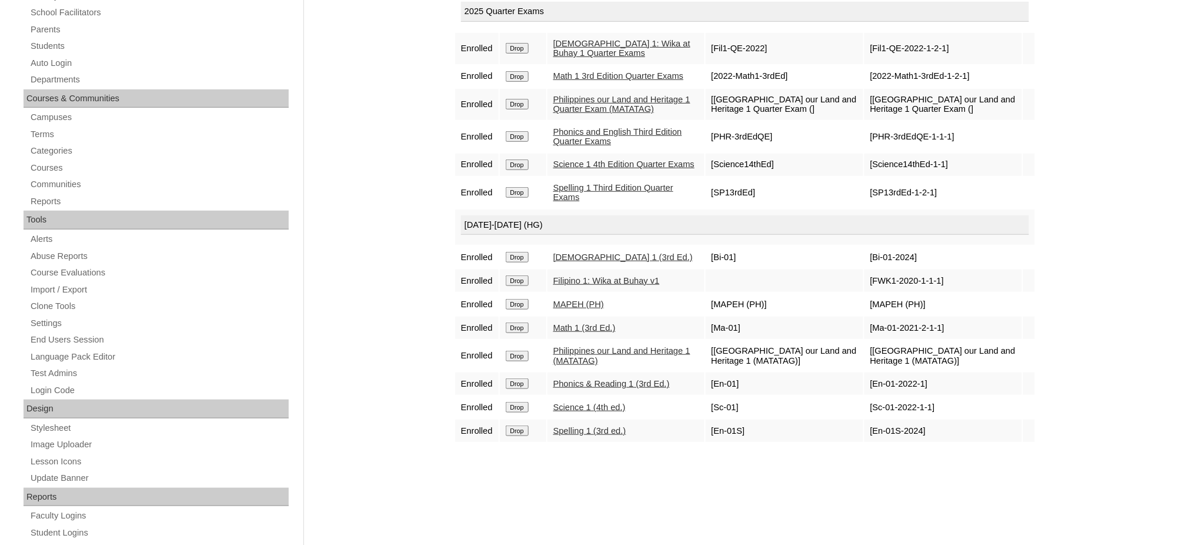
scroll to position [156, 0]
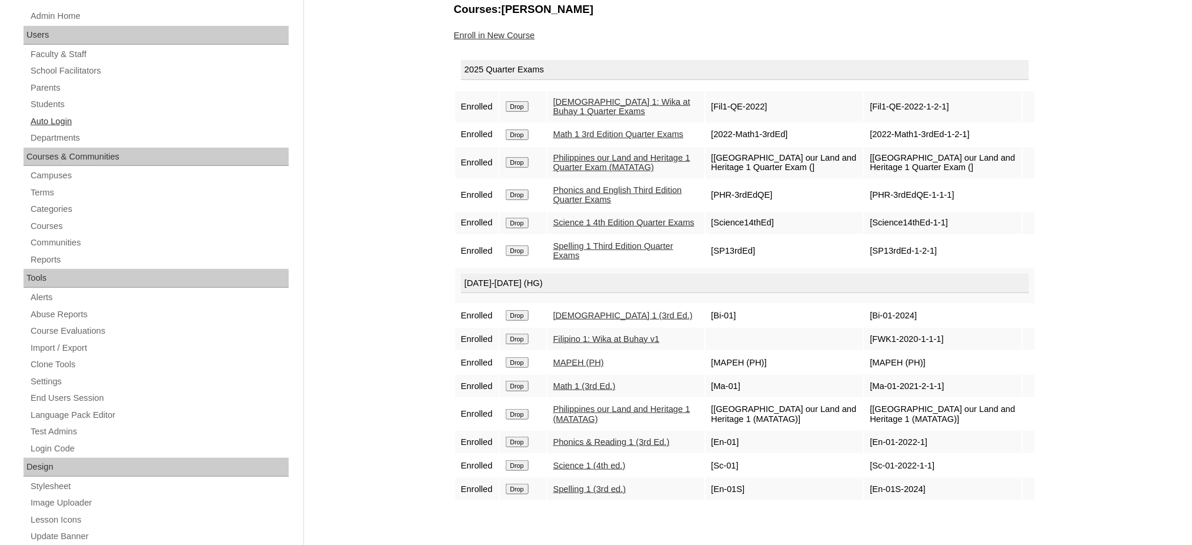
click at [49, 114] on link "Auto Login" at bounding box center [158, 121] width 259 height 15
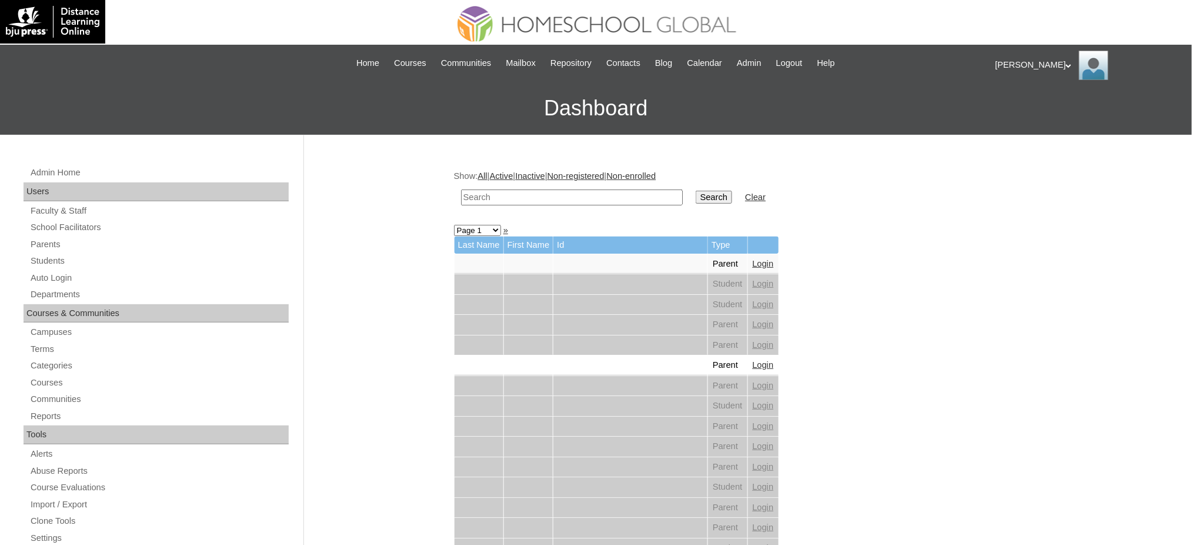
click at [563, 200] on input "text" at bounding box center [572, 197] width 222 height 16
paste input "[PERSON_NAME]"
type input "[PERSON_NAME]"
click at [696, 195] on input "Search" at bounding box center [714, 197] width 36 height 13
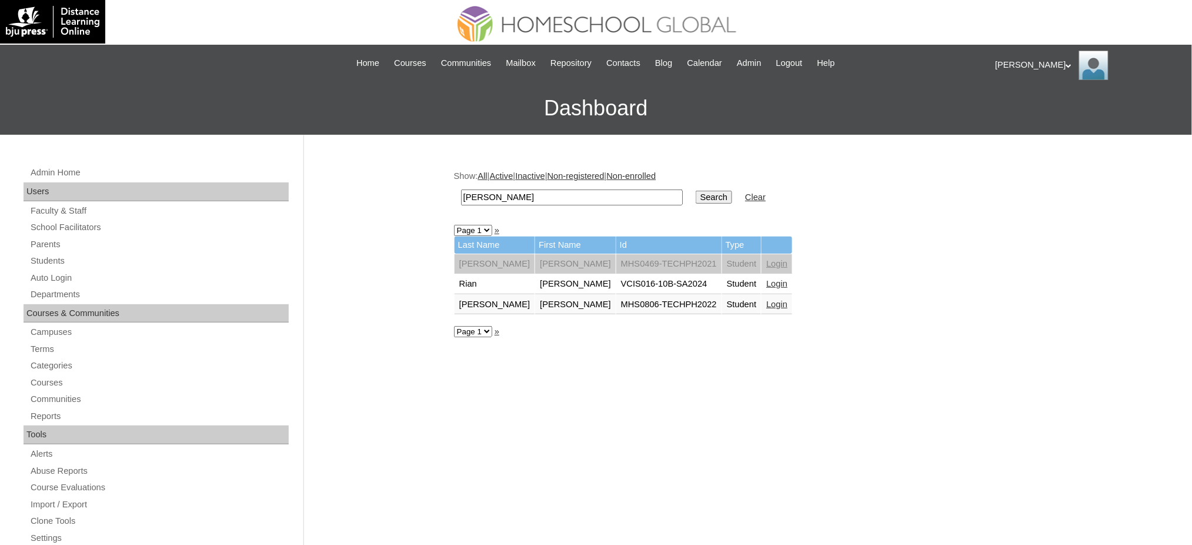
click at [766, 299] on link "Login" at bounding box center [776, 303] width 21 height 9
